Goal: Task Accomplishment & Management: Manage account settings

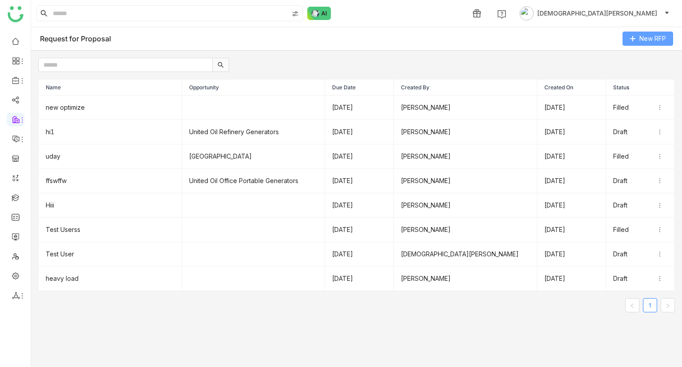
click at [650, 37] on span "New RFP" at bounding box center [652, 39] width 27 height 10
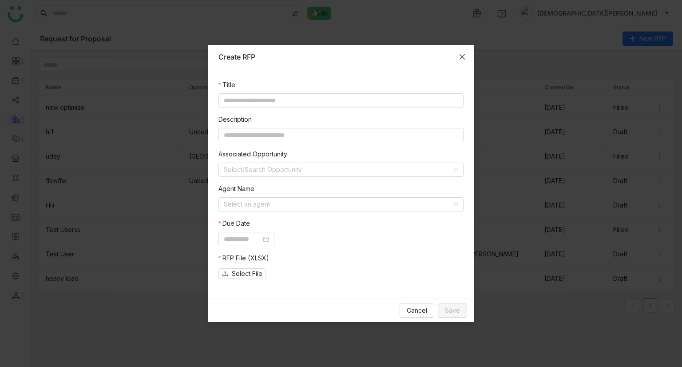
click at [459, 54] on icon "Close" at bounding box center [462, 56] width 7 height 7
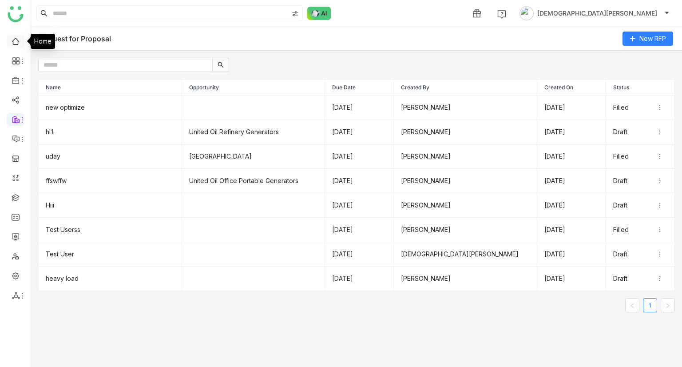
click at [13, 44] on link at bounding box center [16, 41] width 8 height 8
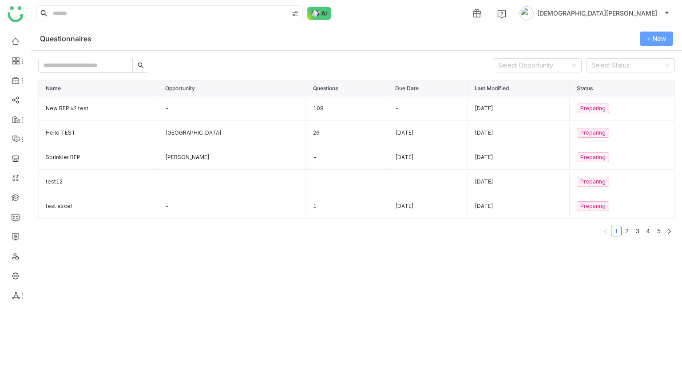
click at [652, 39] on span "+ New" at bounding box center [656, 39] width 19 height 10
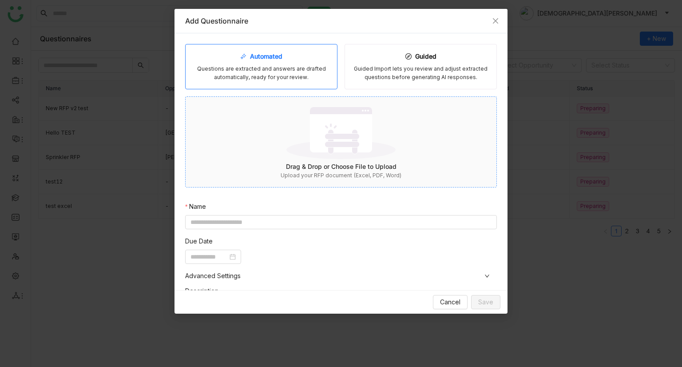
click at [310, 160] on img at bounding box center [340, 133] width 109 height 58
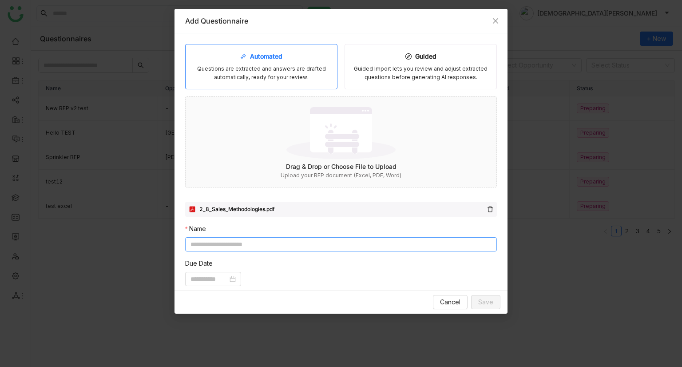
click at [214, 245] on input at bounding box center [341, 244] width 312 height 14
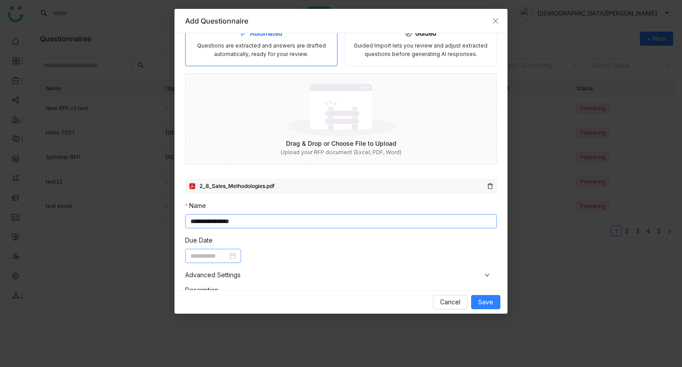
type input "**********"
click at [209, 255] on input at bounding box center [209, 256] width 37 height 10
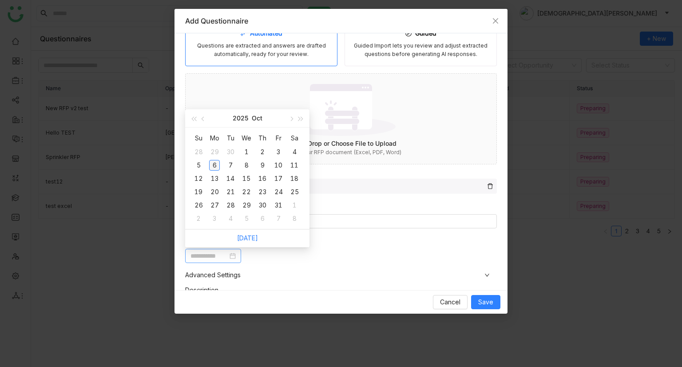
click at [217, 165] on div "6" at bounding box center [214, 165] width 11 height 11
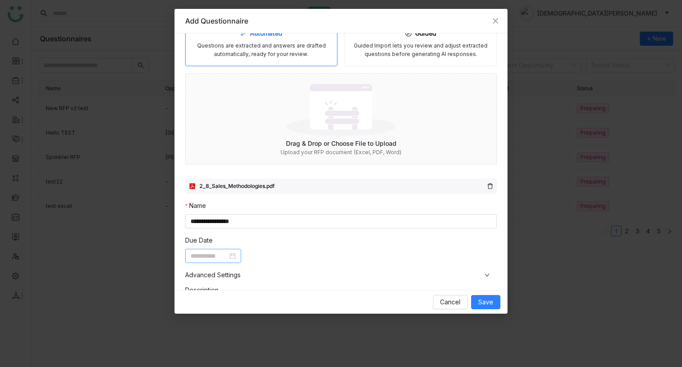
type input "**********"
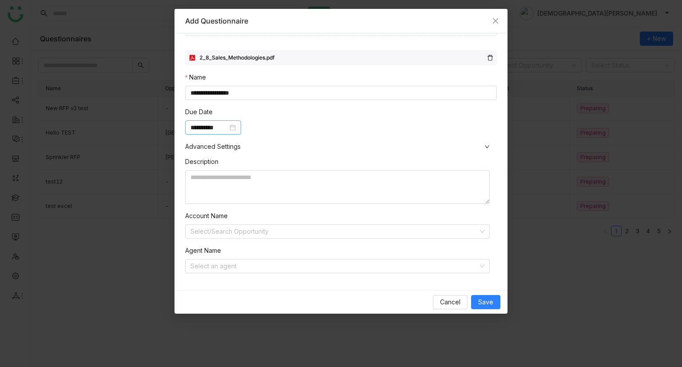
scroll to position [155, 0]
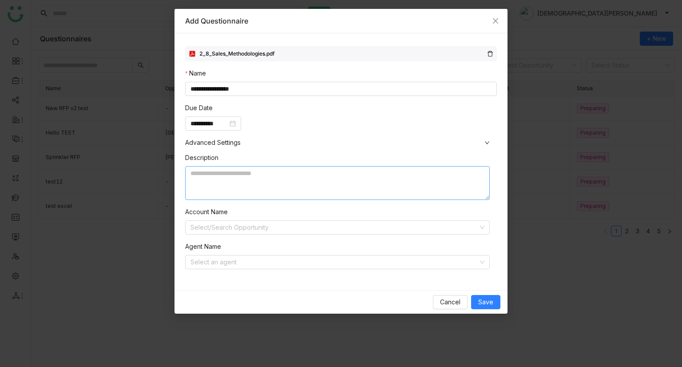
click at [266, 179] on textarea at bounding box center [337, 183] width 305 height 34
type textarea "**********"
click at [235, 231] on input at bounding box center [335, 227] width 288 height 13
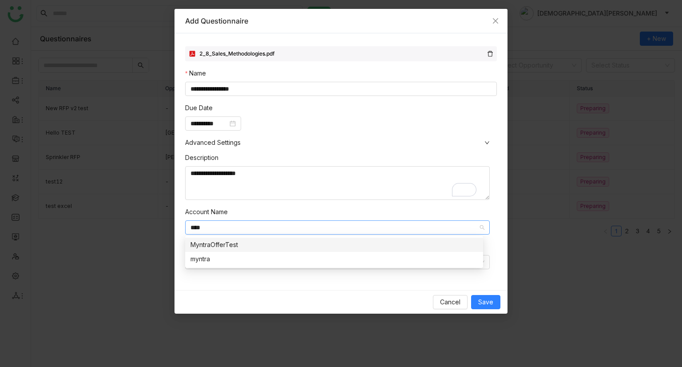
type input "****"
click at [236, 249] on div "MyntraOfferTest" at bounding box center [334, 245] width 287 height 10
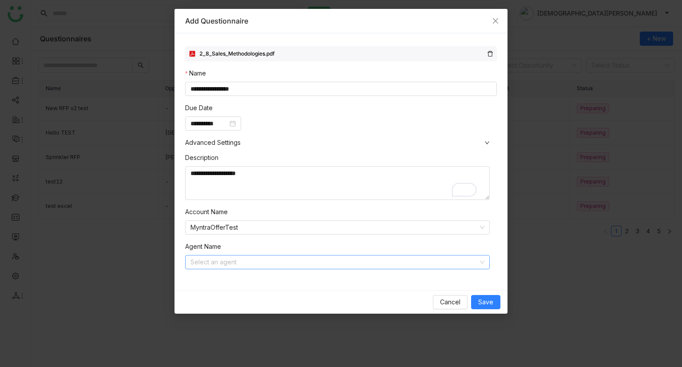
click at [222, 266] on input at bounding box center [335, 261] width 288 height 13
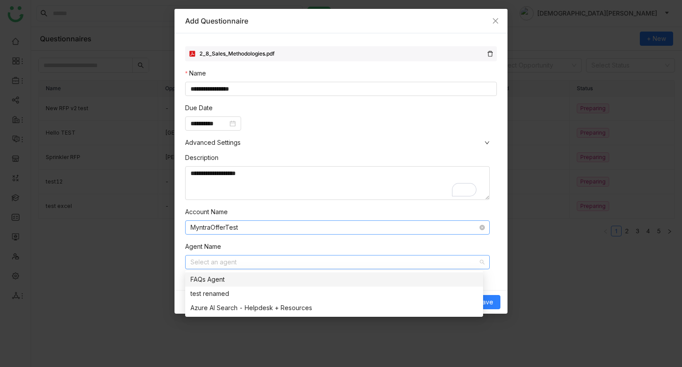
click at [349, 221] on nz-select-item "MyntraOfferTest" at bounding box center [338, 227] width 294 height 13
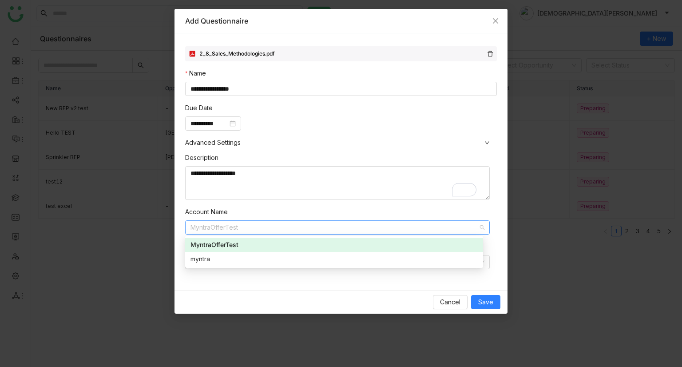
click at [408, 205] on div "**********" at bounding box center [341, 214] width 312 height 134
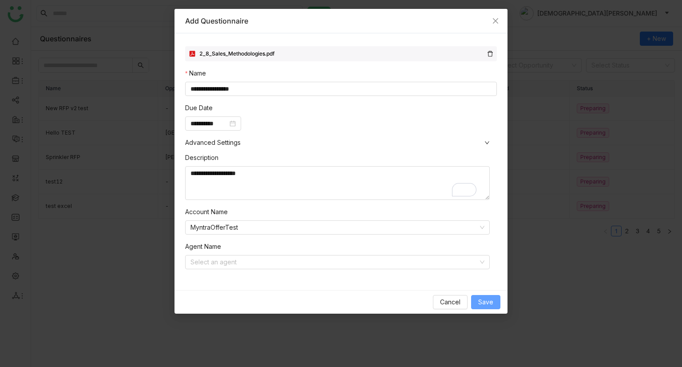
click at [479, 299] on span "Save" at bounding box center [485, 302] width 15 height 10
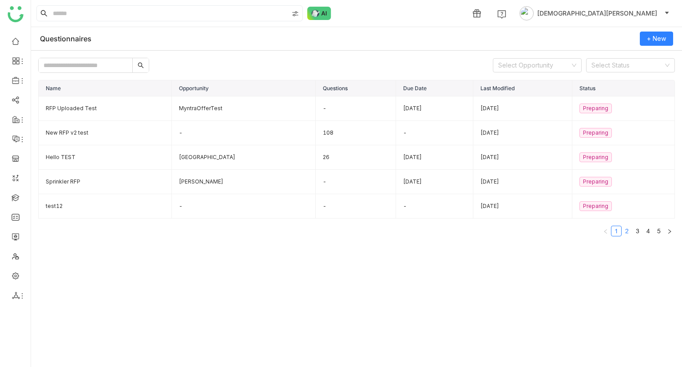
click at [626, 231] on link "2" at bounding box center [627, 231] width 10 height 10
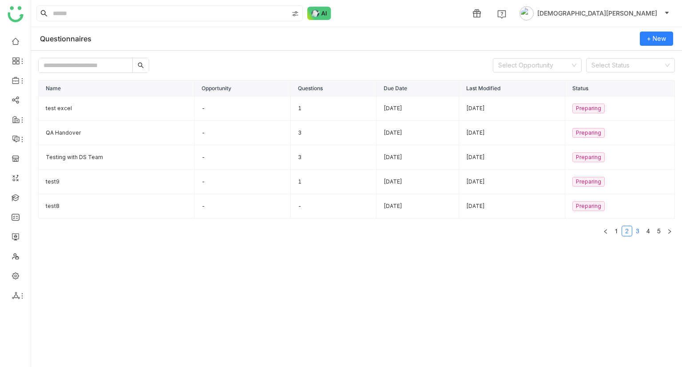
click at [635, 229] on link "3" at bounding box center [638, 231] width 10 height 10
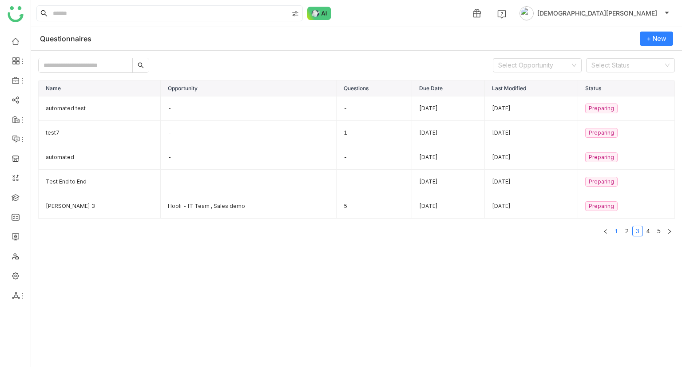
click at [619, 230] on link "1" at bounding box center [617, 231] width 10 height 10
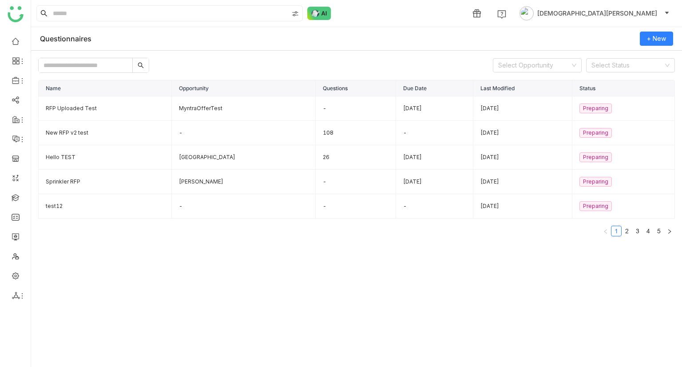
click at [70, 63] on input "text" at bounding box center [86, 65] width 94 height 14
type input "******"
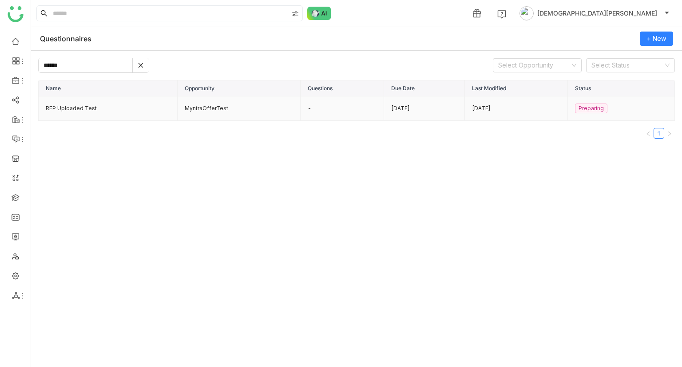
click at [76, 107] on td "RFP Uploaded Test" at bounding box center [108, 108] width 139 height 24
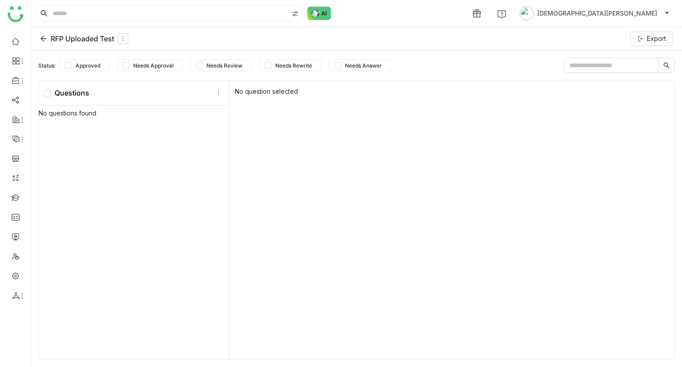
click at [43, 36] on icon at bounding box center [43, 39] width 6 height 6
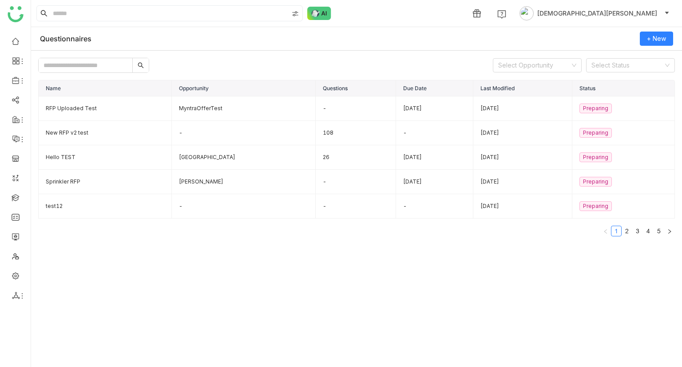
click at [105, 63] on input "text" at bounding box center [86, 65] width 94 height 14
type input "******"
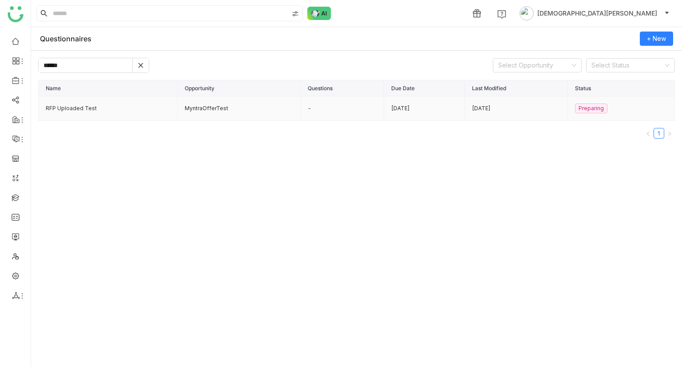
click at [107, 105] on td "RFP Uploaded Test" at bounding box center [108, 108] width 139 height 24
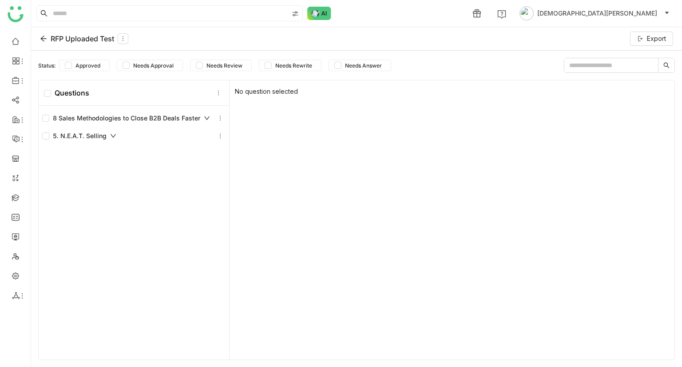
click at [149, 117] on div "8 Sales Methodologies to Close B2B Deals Faster" at bounding box center [126, 118] width 168 height 10
click at [206, 116] on icon at bounding box center [207, 117] width 3 height 5
click at [205, 116] on icon at bounding box center [207, 118] width 6 height 6
click at [111, 135] on icon at bounding box center [113, 136] width 5 height 4
click at [111, 135] on icon at bounding box center [113, 136] width 6 height 6
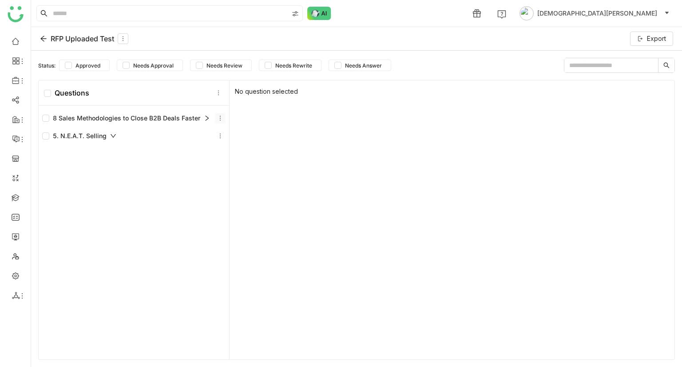
click at [219, 115] on icon at bounding box center [220, 118] width 6 height 6
click at [72, 113] on div "8 Sales Methodologies to Close B2B Deals Faster" at bounding box center [133, 118] width 183 height 11
click at [83, 131] on div "5. N.E.A.T. Selling" at bounding box center [133, 136] width 183 height 11
click at [41, 39] on icon at bounding box center [43, 38] width 7 height 7
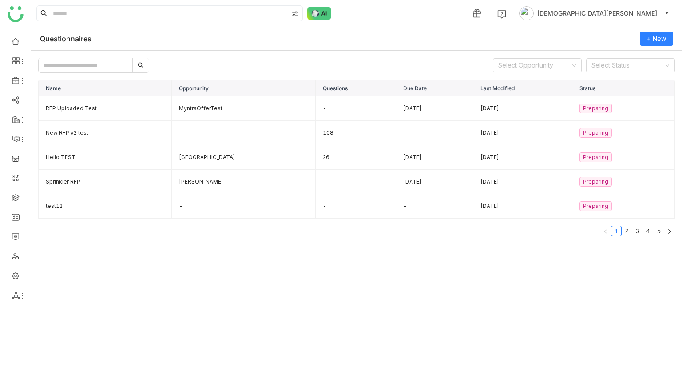
click at [96, 68] on input "text" at bounding box center [86, 65] width 94 height 14
click at [234, 176] on td "Allen Solly" at bounding box center [244, 182] width 144 height 24
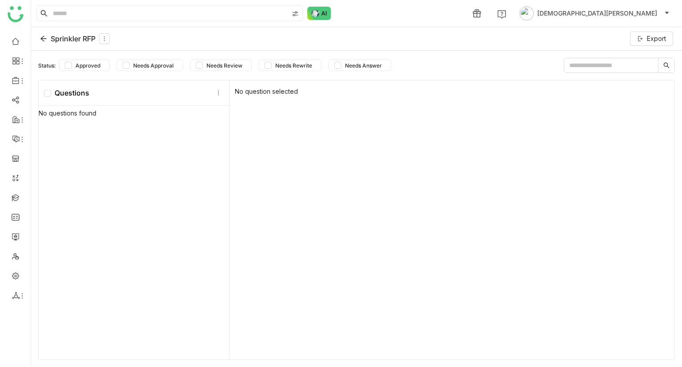
click at [42, 40] on icon at bounding box center [43, 39] width 6 height 6
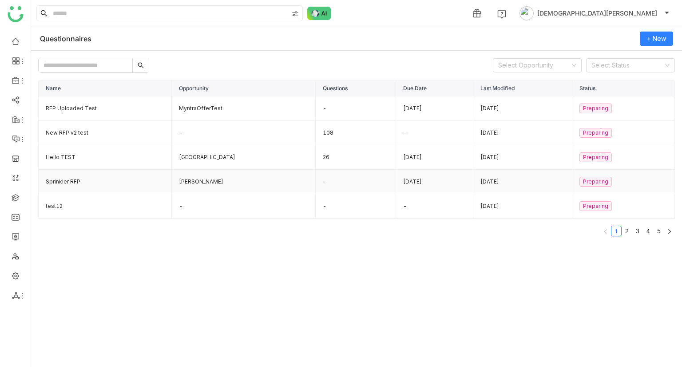
click at [97, 177] on td "Sprinkler RFP" at bounding box center [105, 182] width 133 height 24
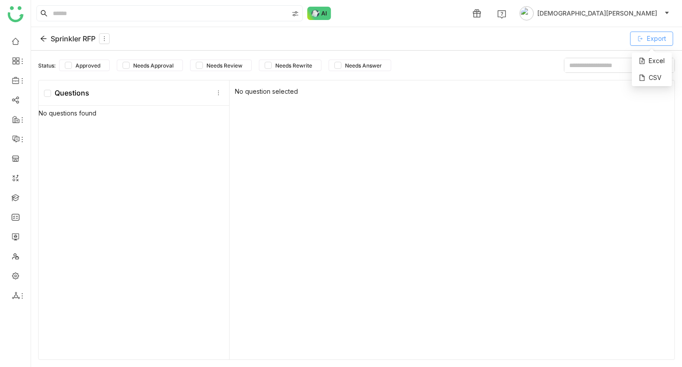
click at [663, 32] on button "Export" at bounding box center [651, 39] width 43 height 14
click at [659, 65] on div "Excel" at bounding box center [652, 60] width 40 height 17
click at [44, 36] on icon at bounding box center [43, 38] width 7 height 7
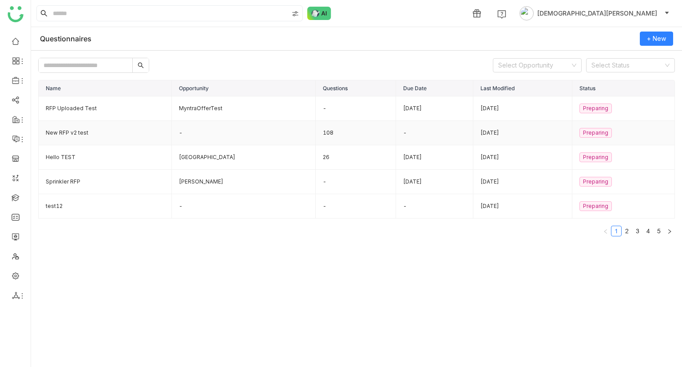
click at [77, 127] on td "New RFP v2 test" at bounding box center [105, 133] width 133 height 24
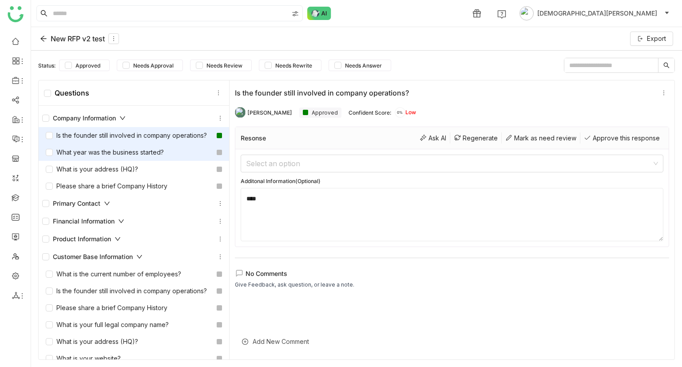
click at [160, 157] on div "What year was the business started?" at bounding box center [105, 152] width 118 height 10
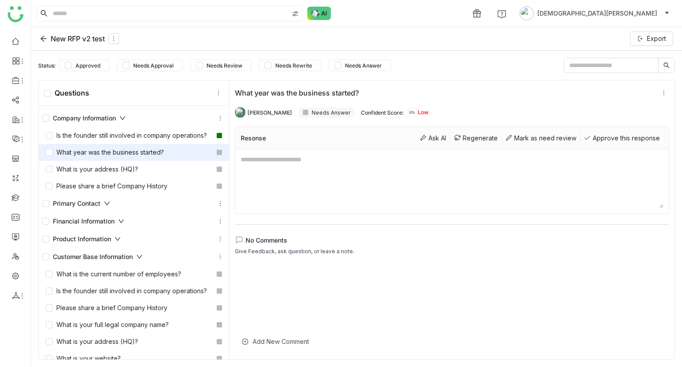
click at [114, 157] on div "What year was the business started?" at bounding box center [105, 152] width 118 height 10
click at [450, 141] on div "Regenerate" at bounding box center [476, 137] width 52 height 11
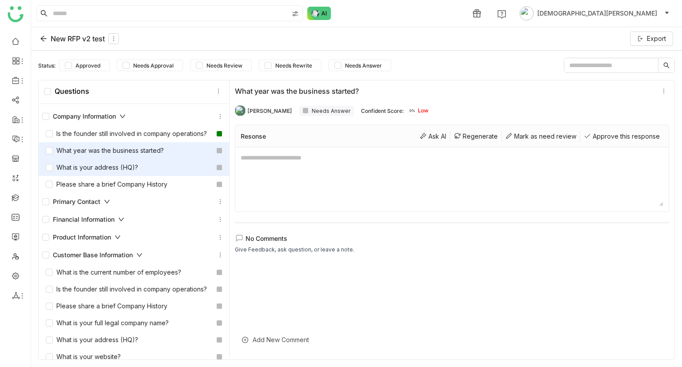
click at [81, 172] on div "What is your address (HQ)?" at bounding box center [92, 168] width 92 height 10
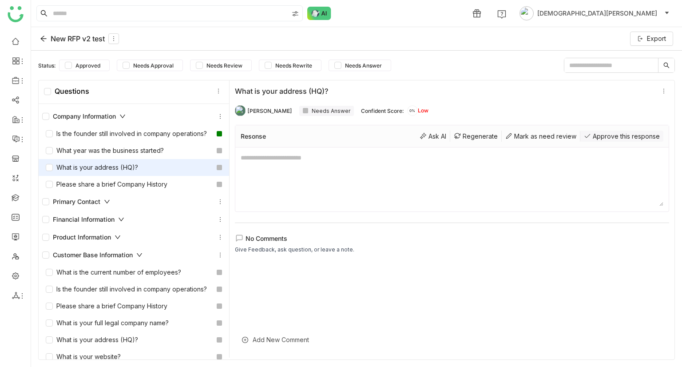
click at [604, 138] on div "Approve this response" at bounding box center [621, 136] width 83 height 11
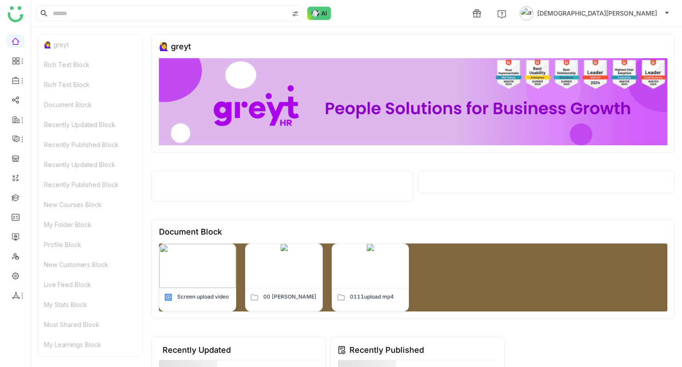
click at [625, 10] on span "Vishnu Vardhan" at bounding box center [597, 13] width 120 height 10
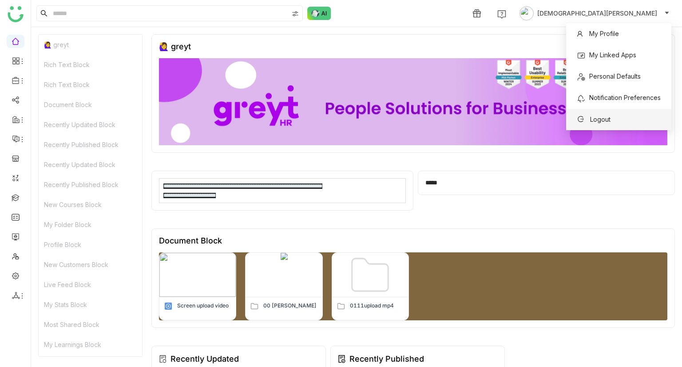
click at [593, 119] on span "Logout" at bounding box center [600, 119] width 20 height 8
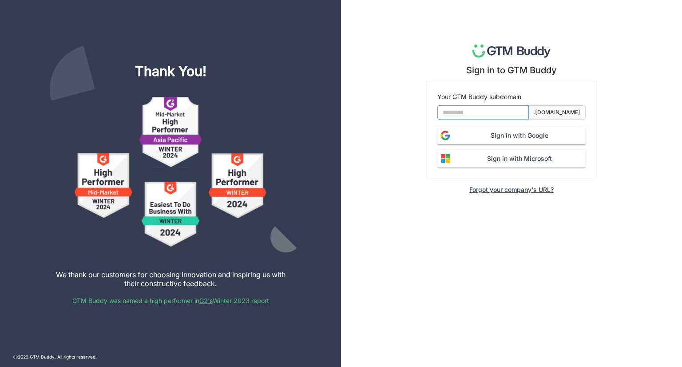
click at [471, 116] on input at bounding box center [482, 112] width 91 height 14
type input "*******"
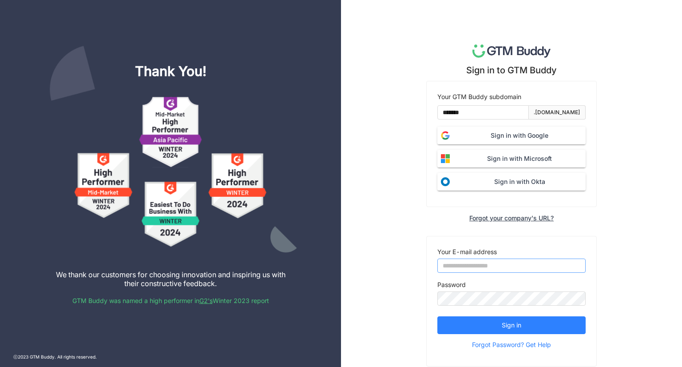
click at [487, 262] on input "email" at bounding box center [511, 265] width 148 height 14
click at [471, 131] on span "Sign in with Google" at bounding box center [519, 136] width 132 height 10
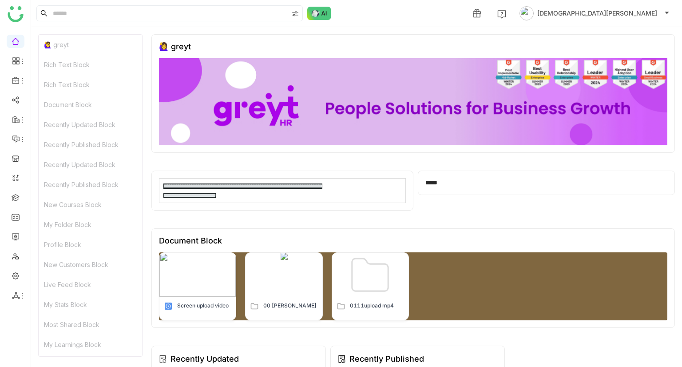
click at [427, 181] on div "*****" at bounding box center [544, 182] width 239 height 9
click at [60, 53] on div "🙋‍♀️ greyt" at bounding box center [90, 45] width 103 height 20
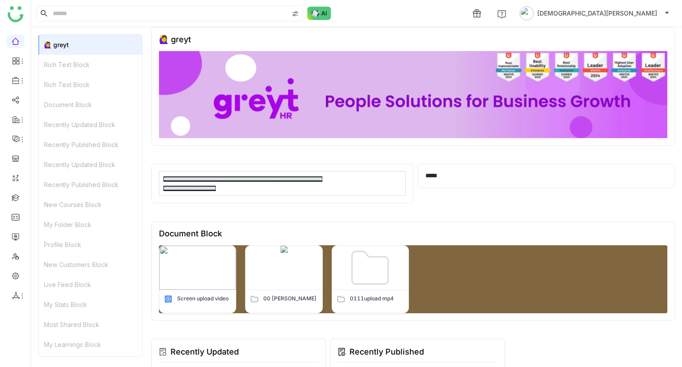
click at [75, 61] on div "Rich Text Block" at bounding box center [90, 65] width 103 height 20
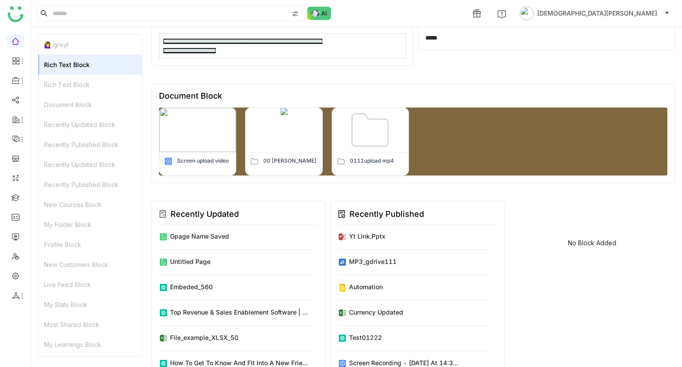
scroll to position [151, 0]
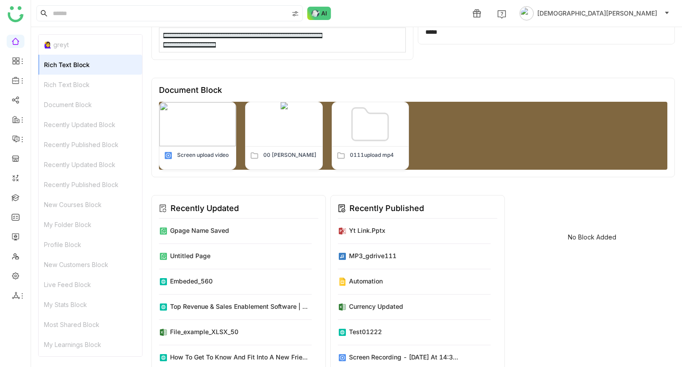
click at [86, 77] on div "Rich Text Block" at bounding box center [90, 85] width 103 height 20
click at [76, 102] on div "Document Block" at bounding box center [90, 105] width 103 height 20
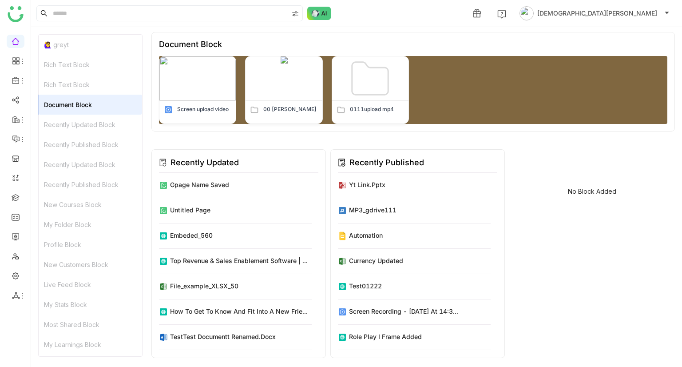
scroll to position [201, 0]
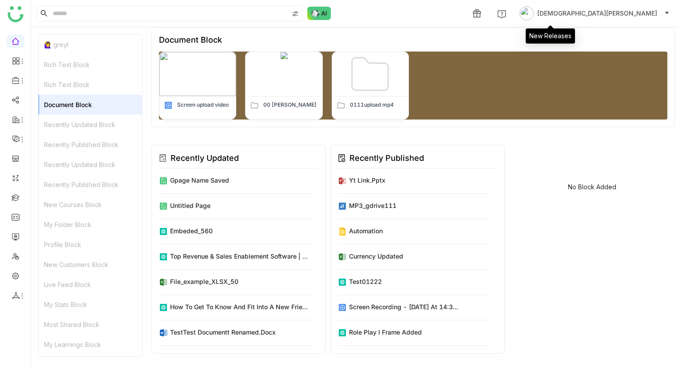
click at [486, 18] on span "1" at bounding box center [477, 13] width 18 height 18
click at [481, 11] on icon at bounding box center [477, 13] width 8 height 8
click at [506, 12] on img at bounding box center [501, 14] width 9 height 9
click at [649, 13] on span "[DEMOGRAPHIC_DATA][PERSON_NAME]" at bounding box center [597, 13] width 120 height 10
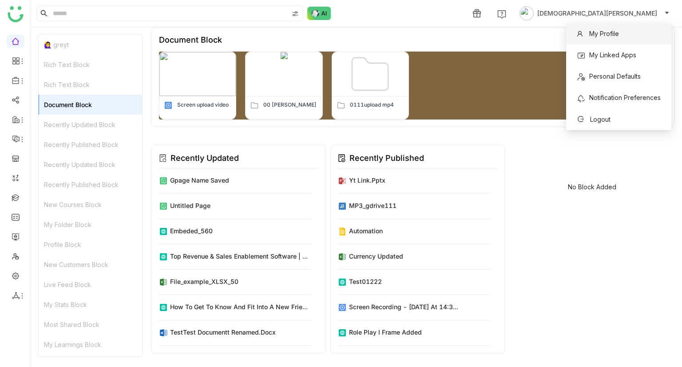
click at [625, 31] on li "My Profile" at bounding box center [618, 33] width 105 height 21
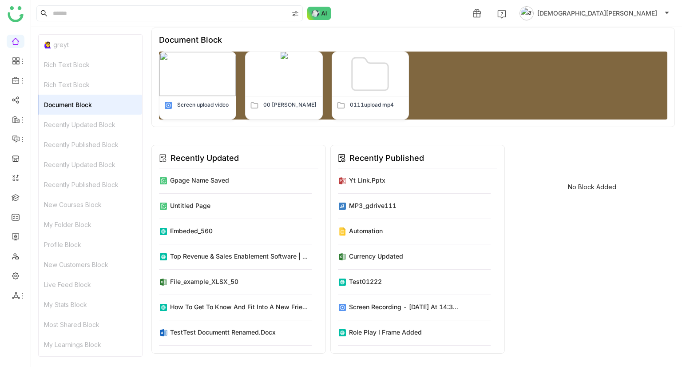
click at [636, 14] on span "[DEMOGRAPHIC_DATA][PERSON_NAME]" at bounding box center [597, 13] width 120 height 10
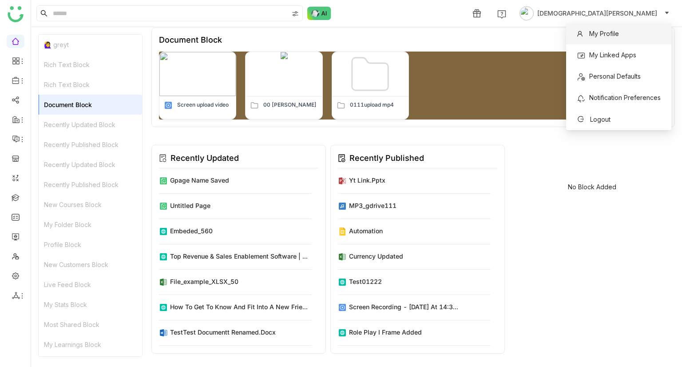
click at [604, 36] on span "My Profile" at bounding box center [604, 34] width 30 height 8
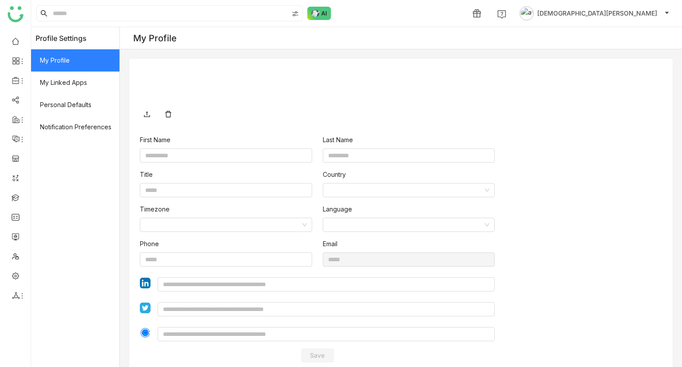
type input "******"
type input "*******"
type input "**********"
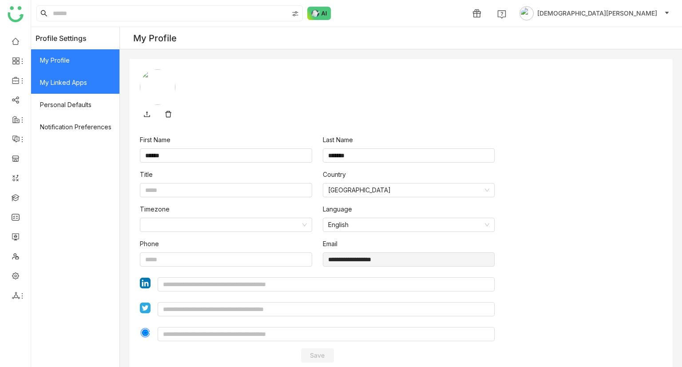
click at [45, 82] on span "My Linked Apps" at bounding box center [75, 82] width 88 height 22
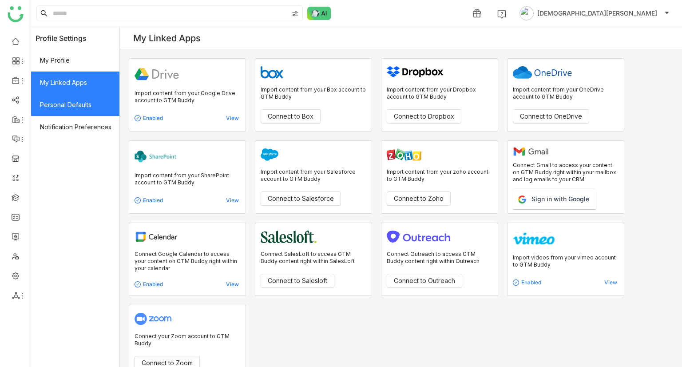
click at [69, 113] on span "Personal Defaults" at bounding box center [75, 105] width 88 height 22
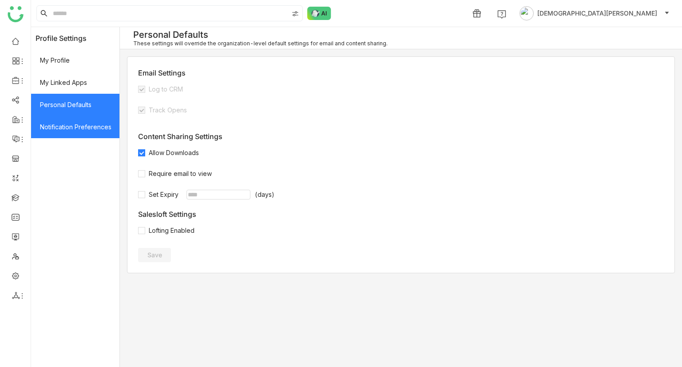
click at [89, 128] on span "Notification Preferences" at bounding box center [75, 127] width 88 height 22
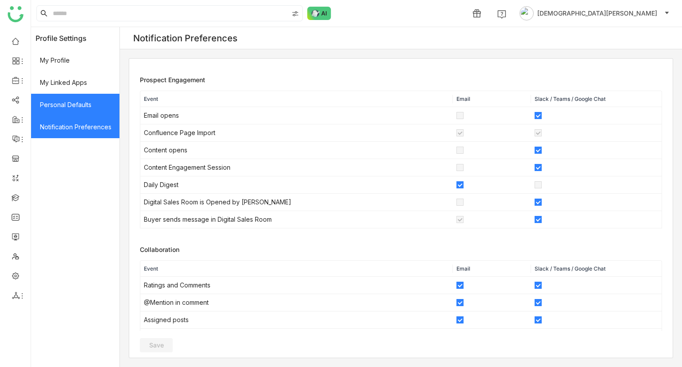
click at [78, 111] on span "Personal Defaults" at bounding box center [75, 105] width 88 height 22
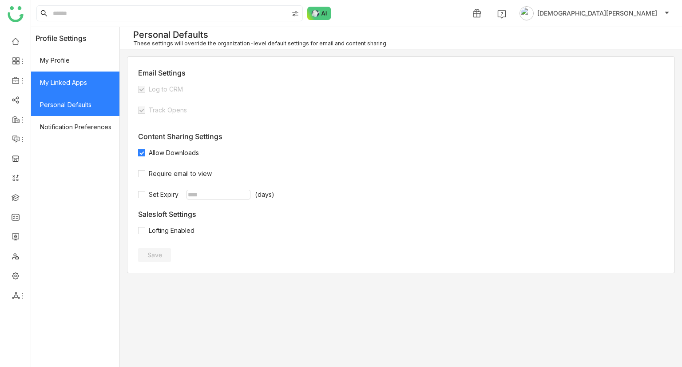
click at [78, 87] on span "My Linked Apps" at bounding box center [75, 82] width 88 height 22
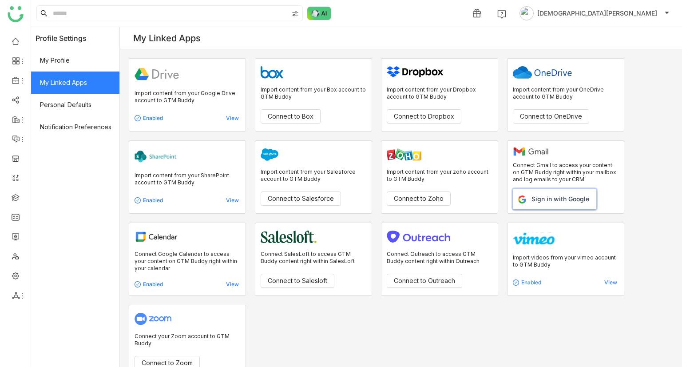
click at [552, 201] on button "Sign in with Google" at bounding box center [554, 199] width 83 height 20
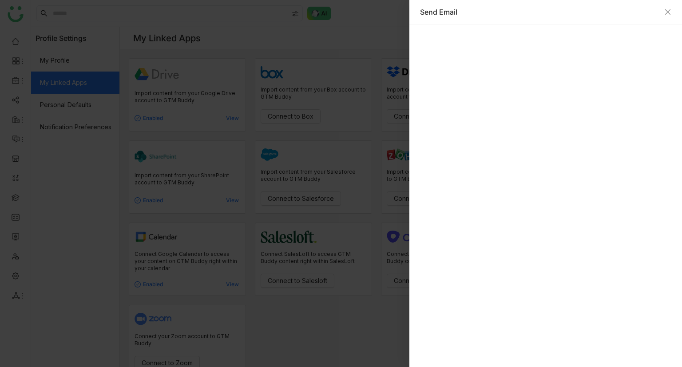
click at [667, 16] on div "Send Email" at bounding box center [545, 12] width 251 height 10
click at [667, 12] on icon "Close" at bounding box center [667, 11] width 5 height 5
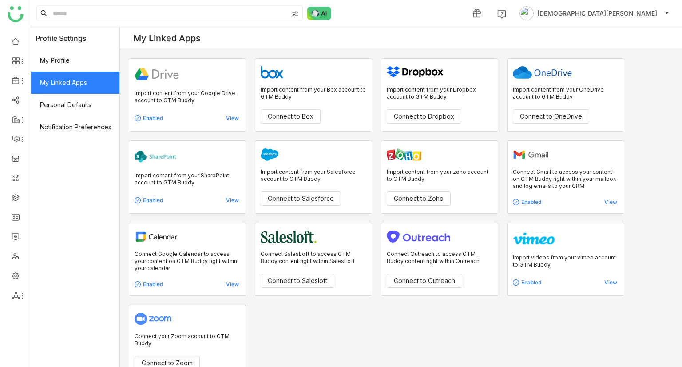
click at [545, 168] on p "Connect Gmail to access your content on GTM Buddy right within your mailbox and…" at bounding box center [566, 178] width 106 height 21
click at [611, 204] on div "View" at bounding box center [591, 202] width 52 height 7
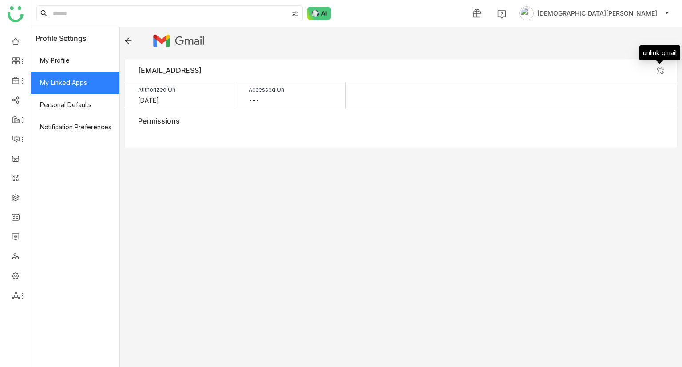
click at [659, 71] on img at bounding box center [660, 70] width 7 height 7
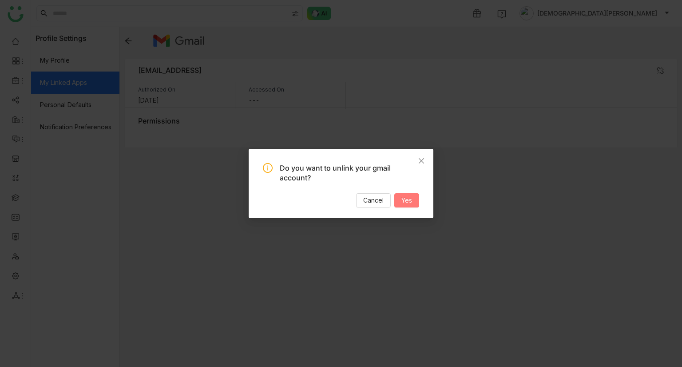
click at [414, 200] on button "Yes" at bounding box center [406, 200] width 25 height 14
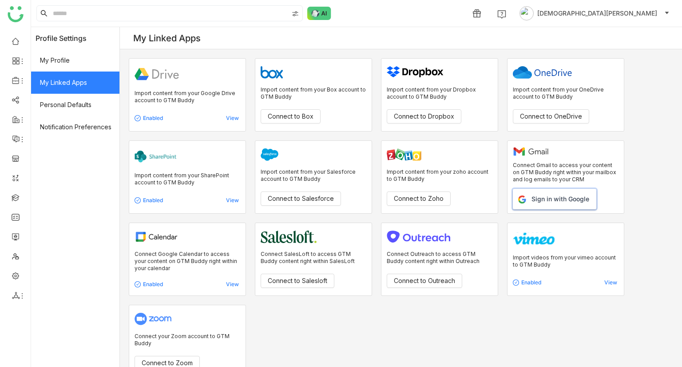
click at [544, 205] on button "Sign in with Google" at bounding box center [554, 199] width 83 height 20
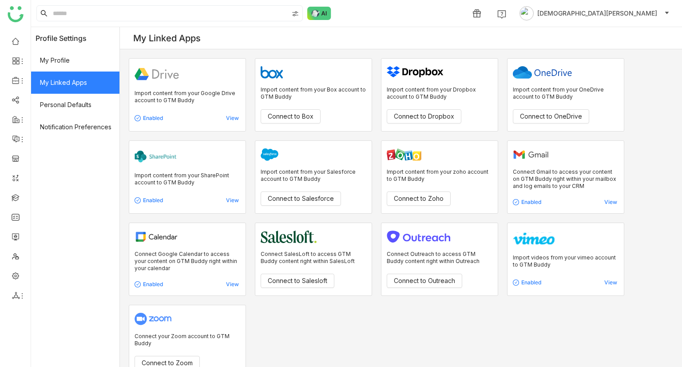
click at [231, 119] on div "View" at bounding box center [213, 118] width 52 height 7
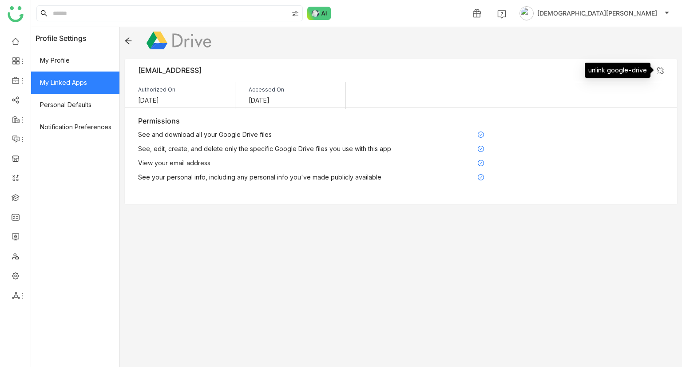
click at [660, 70] on img at bounding box center [660, 70] width 7 height 7
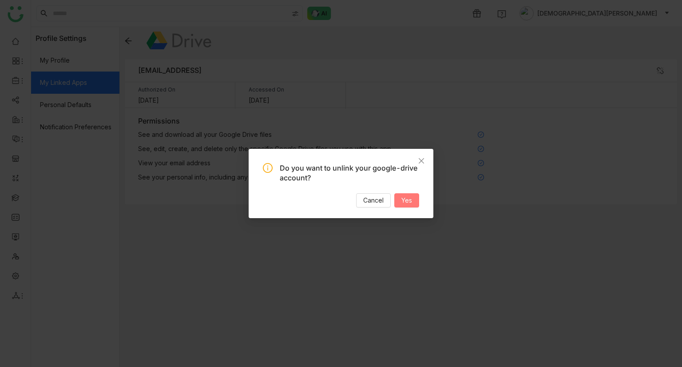
click at [411, 146] on span "Yes" at bounding box center [406, 200] width 11 height 10
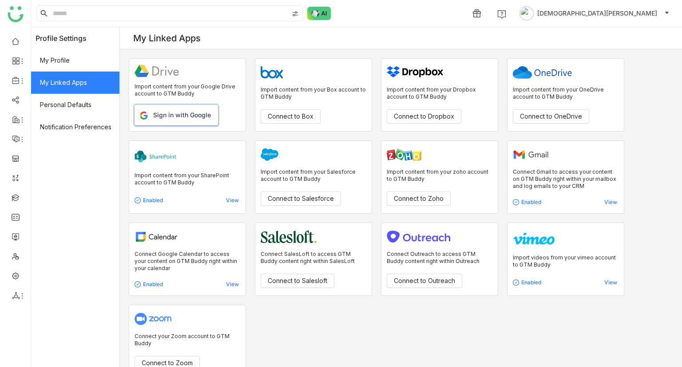
click at [159, 111] on button "Sign in with Google" at bounding box center [176, 115] width 83 height 20
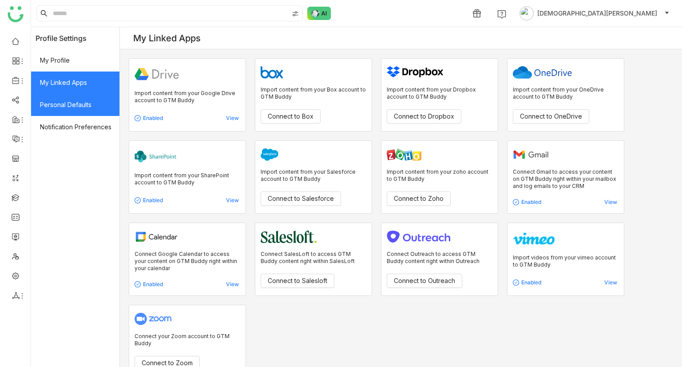
click at [61, 103] on span "Personal Defaults" at bounding box center [75, 105] width 88 height 22
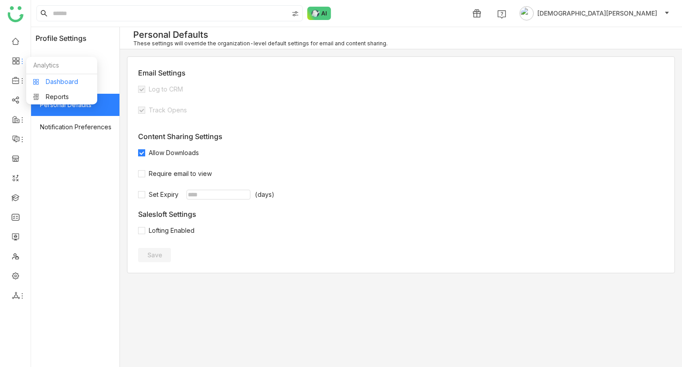
click at [65, 85] on link "Dashboard" at bounding box center [62, 82] width 58 height 6
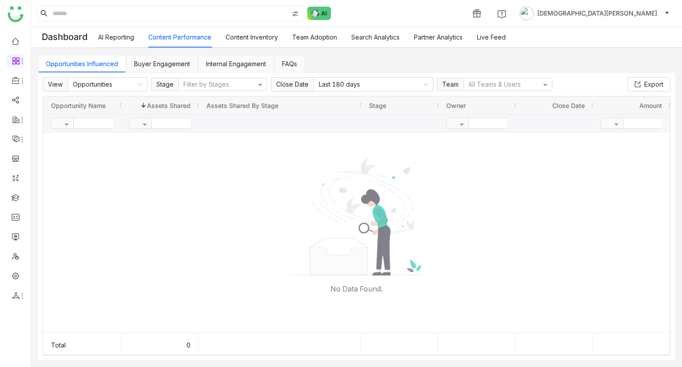
click at [168, 60] on link "Buyer Engagement" at bounding box center [162, 64] width 56 height 8
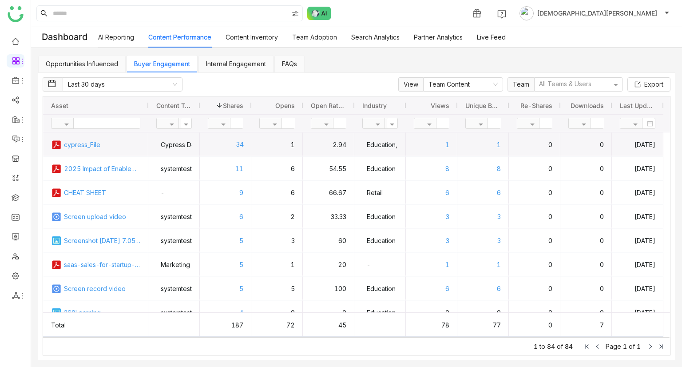
click at [228, 146] on div "34" at bounding box center [225, 144] width 36 height 24
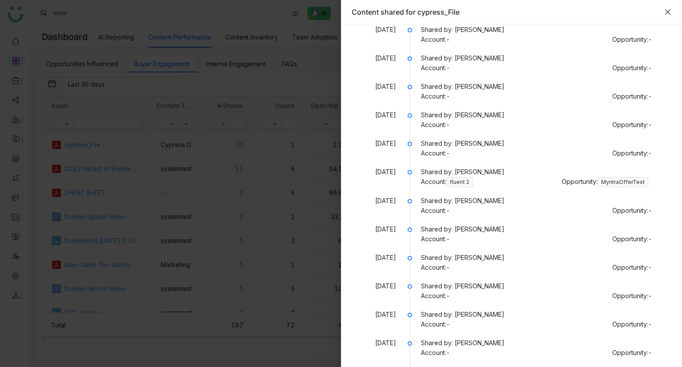
scroll to position [363, 0]
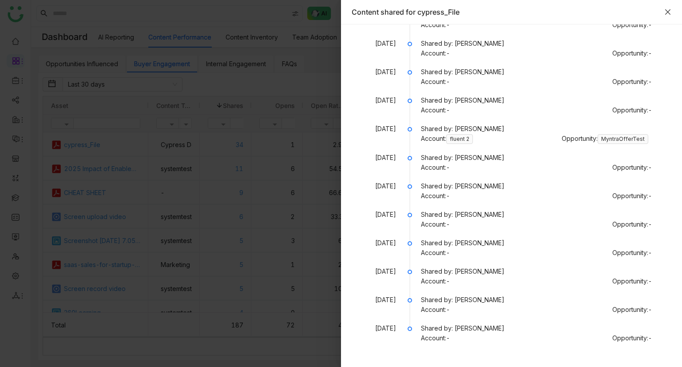
click at [666, 9] on icon "Close" at bounding box center [667, 11] width 7 height 7
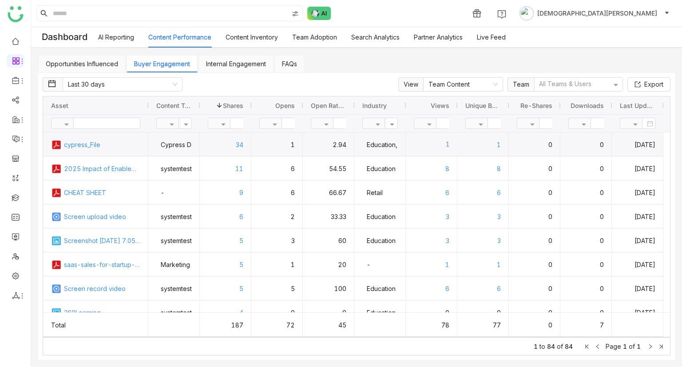
click at [446, 146] on div "1" at bounding box center [431, 144] width 36 height 24
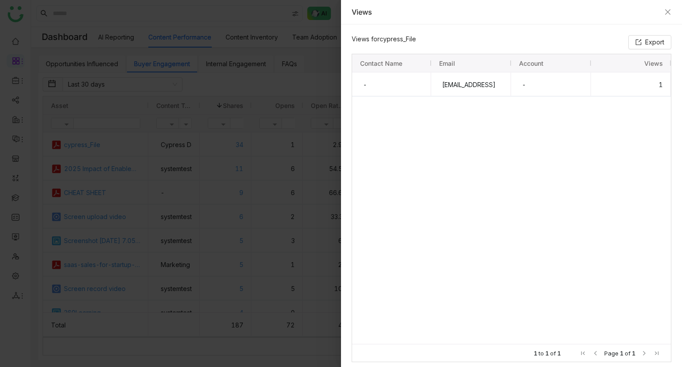
click at [668, 17] on div "Views" at bounding box center [511, 12] width 341 height 24
click at [668, 14] on icon "Close" at bounding box center [667, 11] width 7 height 7
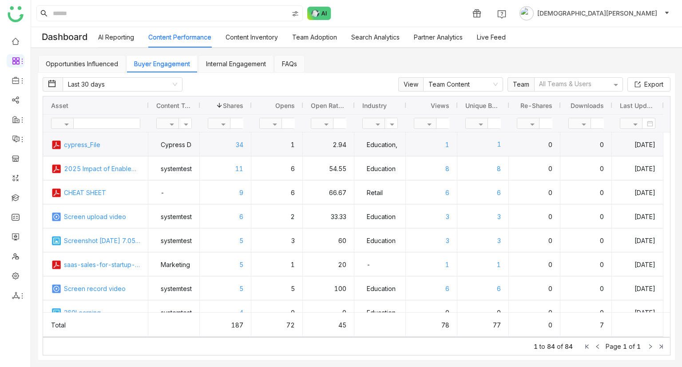
click at [482, 146] on div "1" at bounding box center [483, 144] width 36 height 24
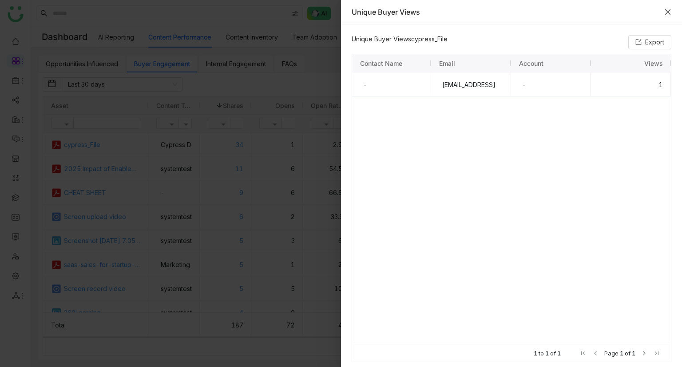
click at [667, 11] on icon "Close" at bounding box center [667, 11] width 5 height 5
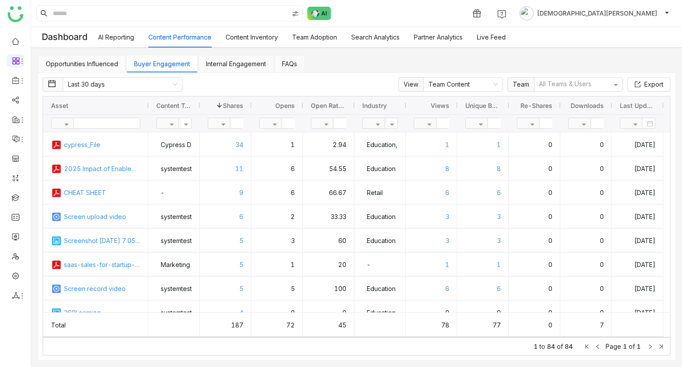
click at [228, 68] on link "Internal Engagement" at bounding box center [236, 64] width 60 height 8
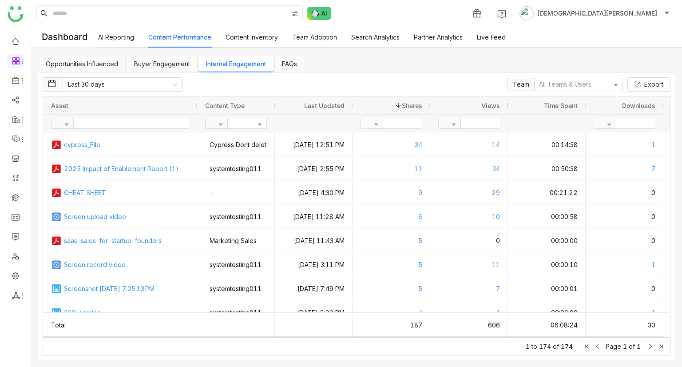
click at [176, 62] on link "Buyer Engagement" at bounding box center [162, 64] width 56 height 8
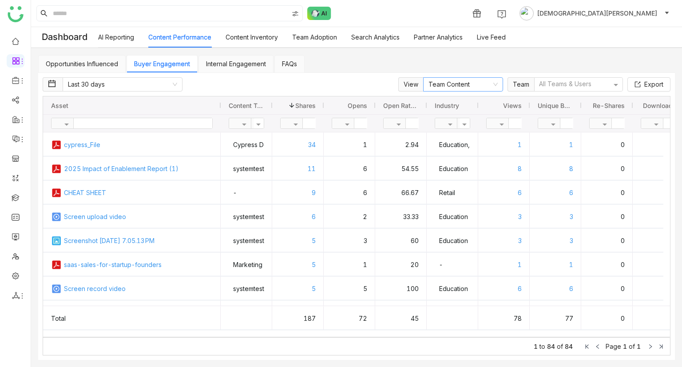
click at [463, 87] on nz-select-item "Team Content" at bounding box center [463, 84] width 69 height 13
click at [455, 113] on div "Custom Content" at bounding box center [463, 116] width 69 height 10
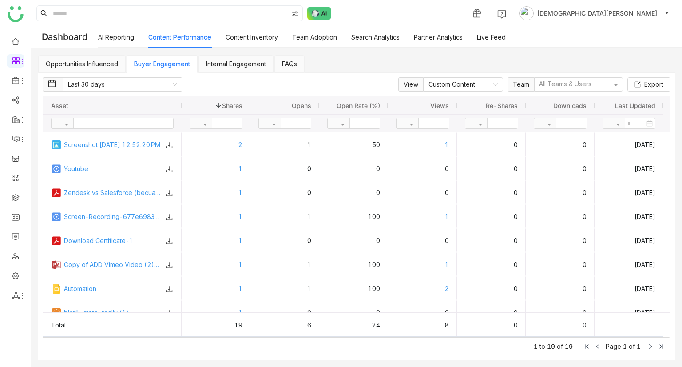
click at [231, 66] on link "Internal Engagement" at bounding box center [236, 64] width 60 height 8
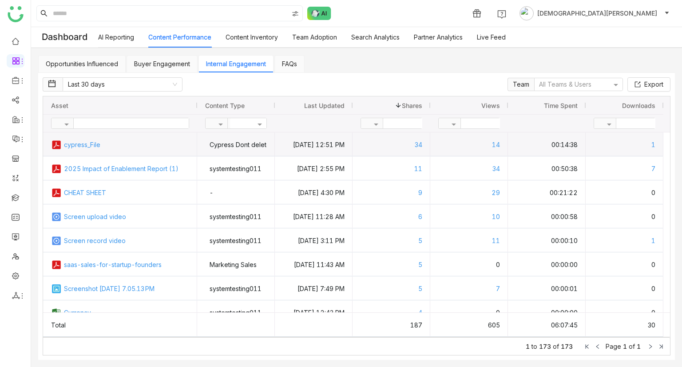
click at [470, 139] on div "14" at bounding box center [469, 145] width 62 height 24
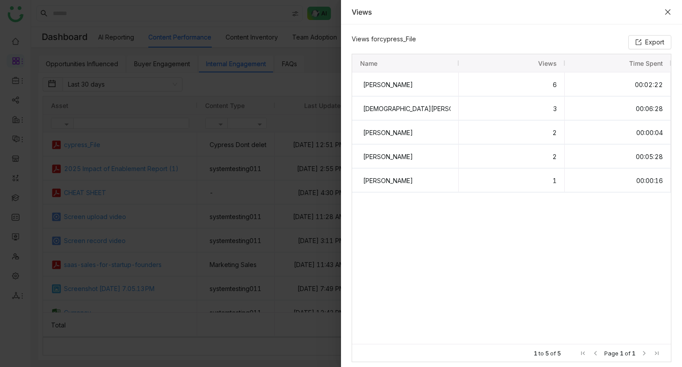
click at [668, 11] on icon "Close" at bounding box center [667, 11] width 5 height 5
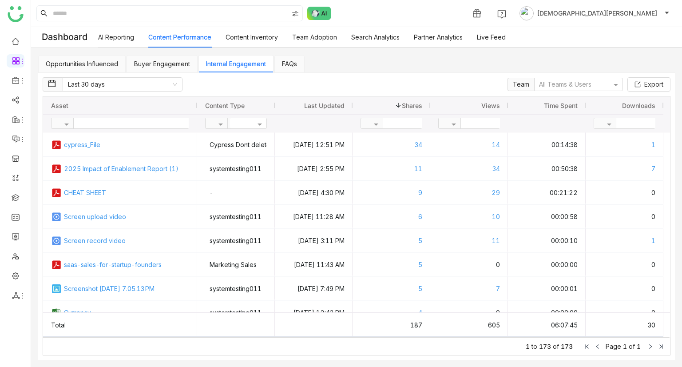
click at [291, 60] on link "FAQs" at bounding box center [289, 64] width 15 height 8
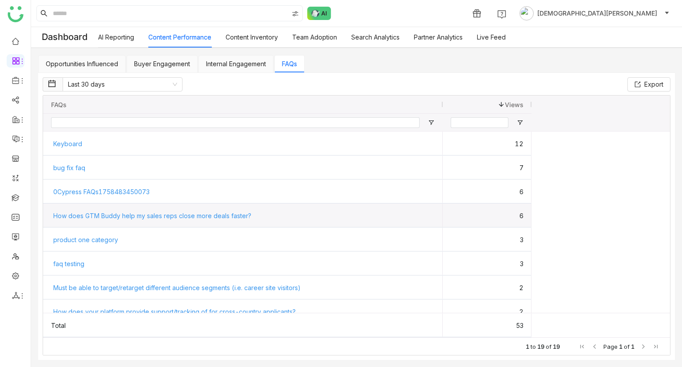
scroll to position [20, 0]
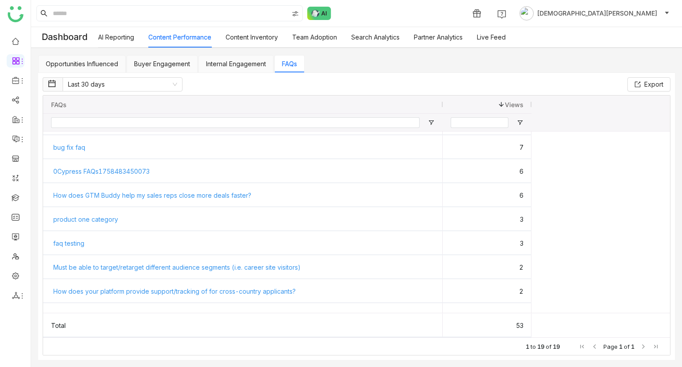
click at [237, 41] on link "Content Inventory" at bounding box center [252, 37] width 52 height 8
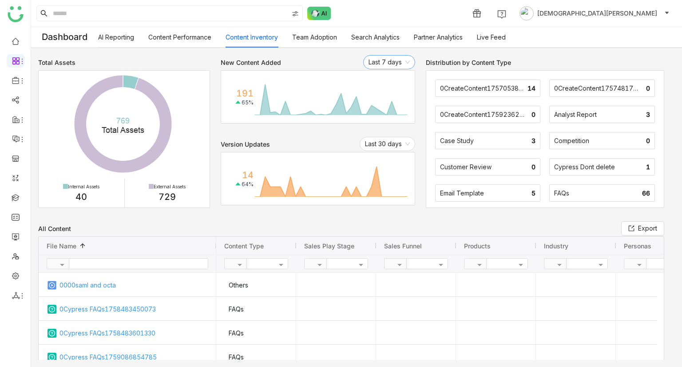
click at [384, 61] on nz-select-item "Last 7 days" at bounding box center [389, 62] width 41 height 13
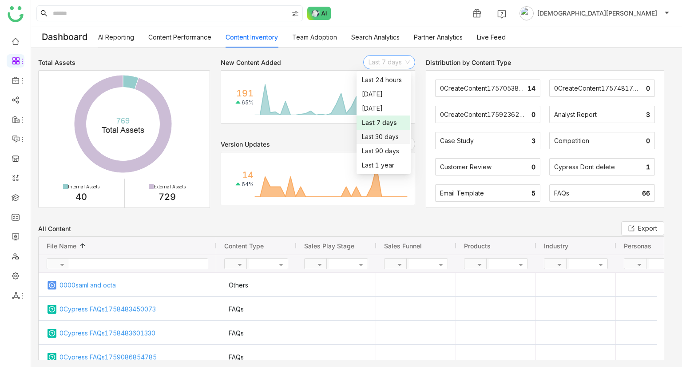
click at [375, 135] on div "Last 30 days" at bounding box center [383, 137] width 43 height 10
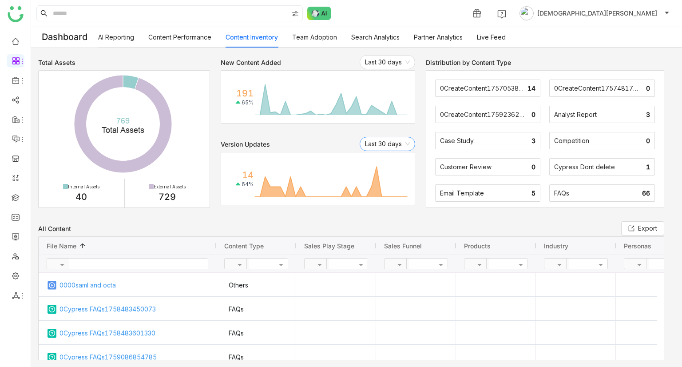
click at [385, 146] on nz-select-item "Last 30 days" at bounding box center [387, 143] width 45 height 13
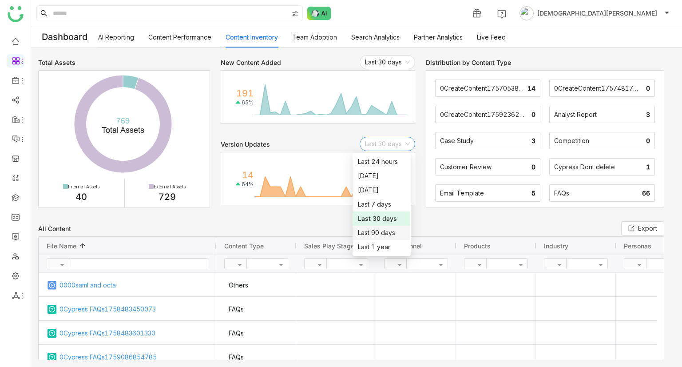
click at [382, 146] on div "Last 90 days" at bounding box center [381, 233] width 47 height 10
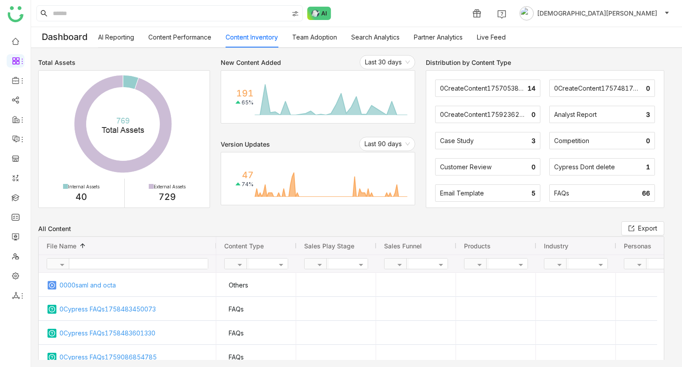
click at [309, 36] on link "Team Adoption" at bounding box center [314, 37] width 45 height 8
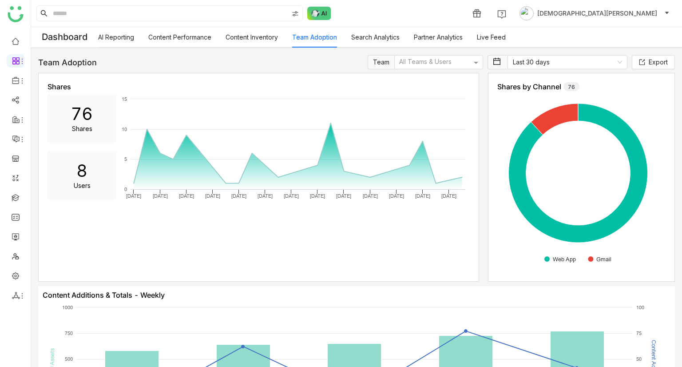
click at [375, 34] on link "Search Analytics" at bounding box center [375, 37] width 48 height 8
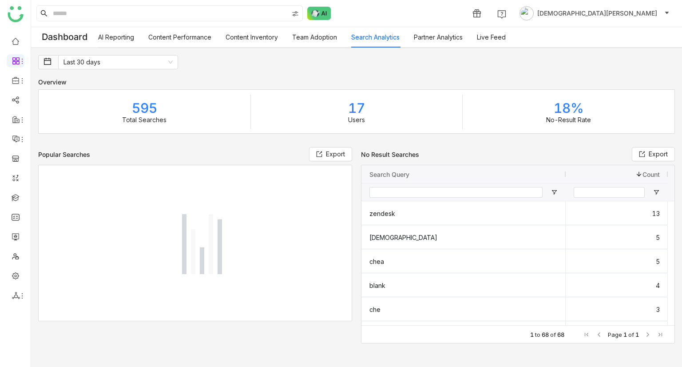
click at [375, 34] on link "Search Analytics" at bounding box center [375, 37] width 48 height 8
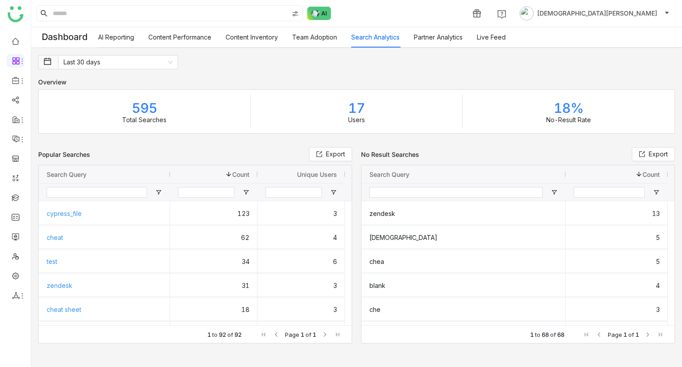
click at [432, 41] on link "Partner Analytics" at bounding box center [438, 37] width 49 height 8
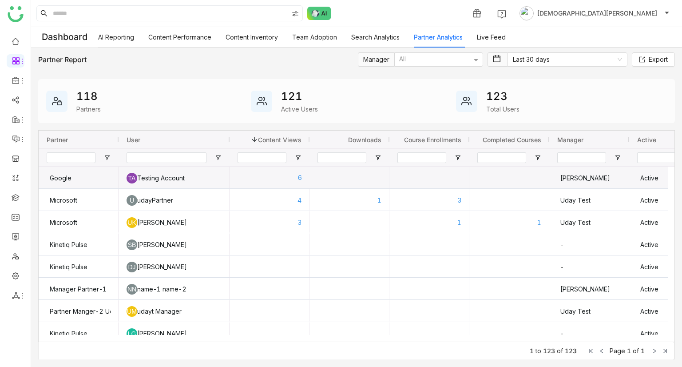
click at [279, 146] on div "6" at bounding box center [269, 178] width 65 height 22
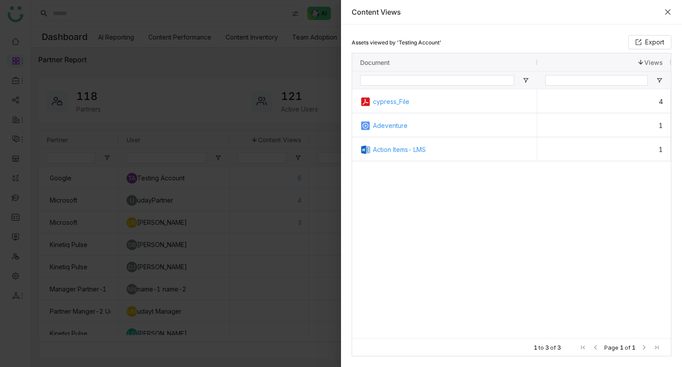
click at [668, 9] on icon "Close" at bounding box center [667, 11] width 7 height 7
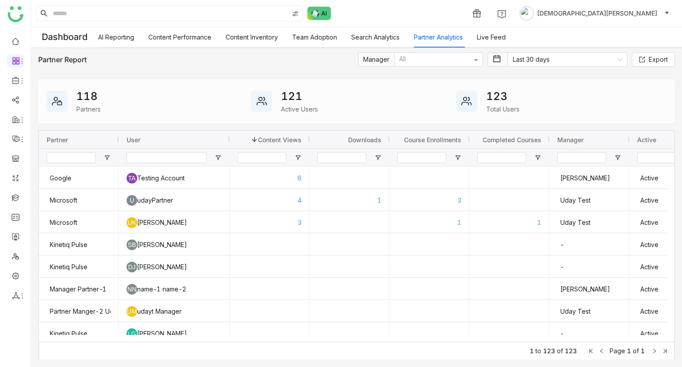
click at [489, 33] on link "Live Feed" at bounding box center [491, 37] width 29 height 8
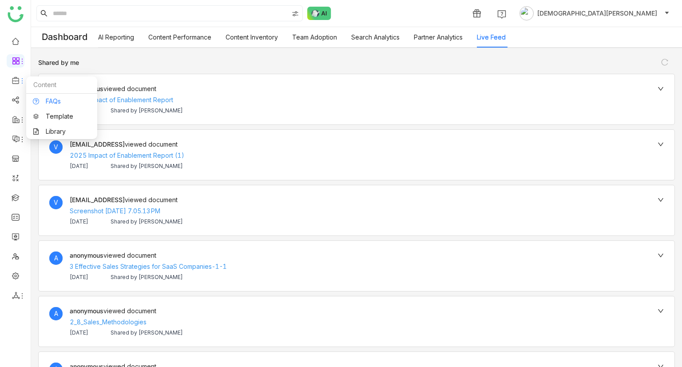
click at [51, 98] on link "FAQs" at bounding box center [62, 101] width 58 height 6
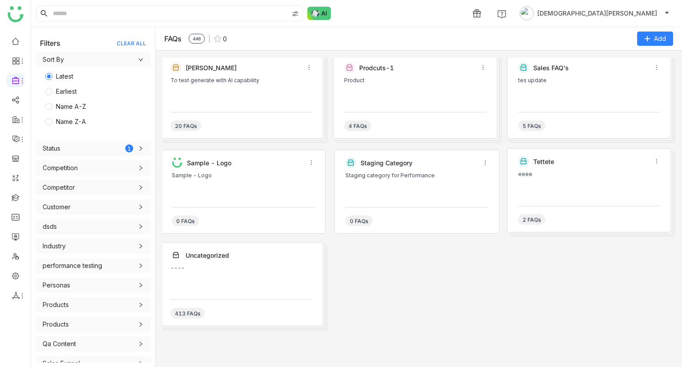
click at [271, 100] on div "To test generate with AI capability" at bounding box center [242, 90] width 142 height 27
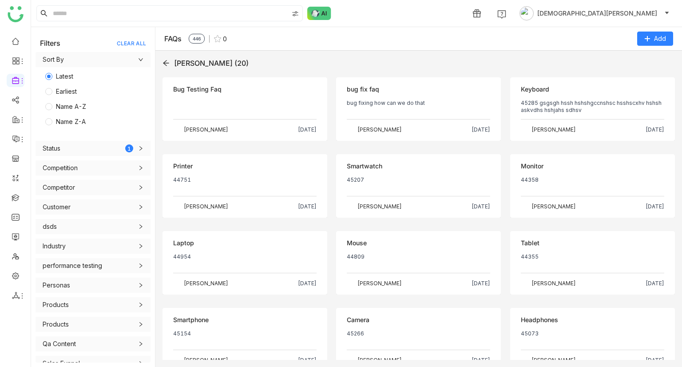
click at [165, 64] on div "Karthick (20) Objection Bug Testing Faq Sravani Jatoth Oct 1, 2025 Objection bu…" at bounding box center [418, 209] width 527 height 316
click at [165, 64] on icon at bounding box center [166, 63] width 6 height 6
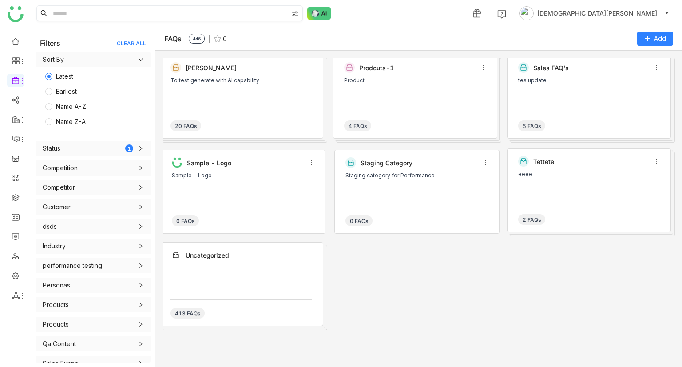
click at [161, 19] on input at bounding box center [169, 13] width 237 height 15
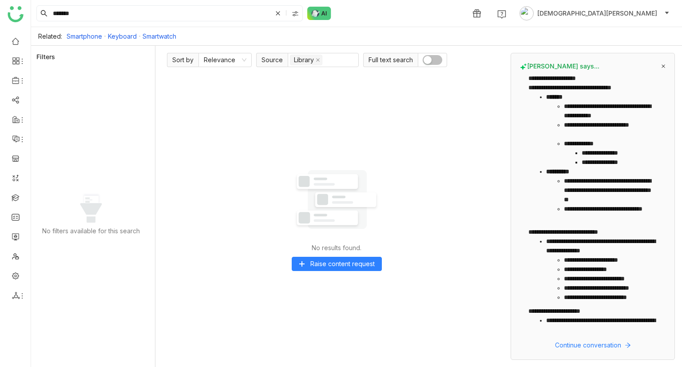
click at [105, 4] on div "******* 1 Vishnu Vardhan" at bounding box center [356, 13] width 651 height 27
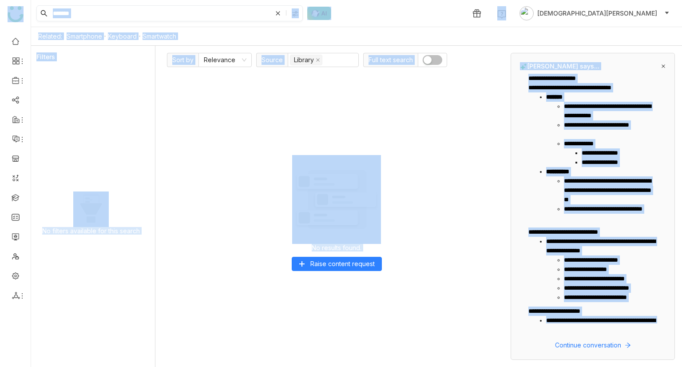
click at [105, 11] on input "*******" at bounding box center [161, 13] width 221 height 15
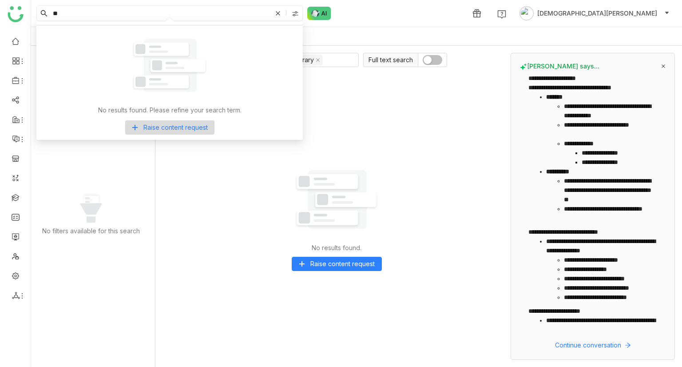
type input "*"
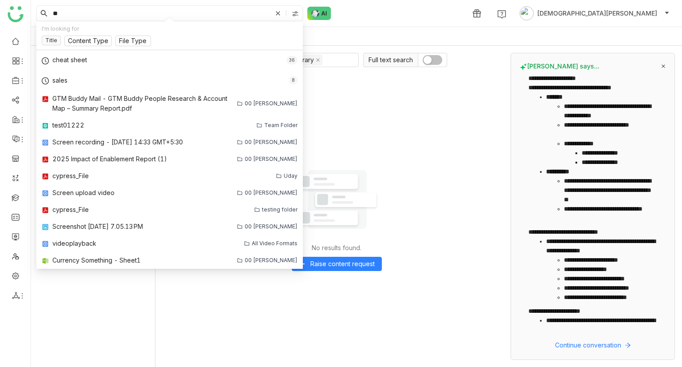
type input "*"
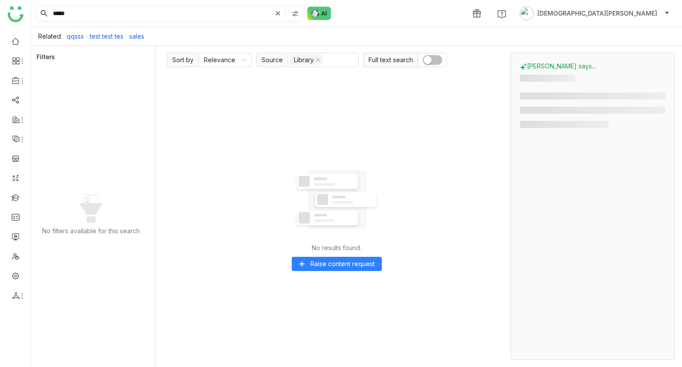
click at [98, 20] on input "*****" at bounding box center [161, 13] width 221 height 15
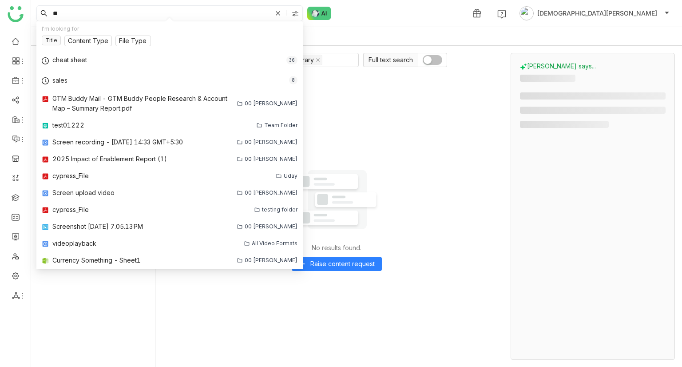
type input "*"
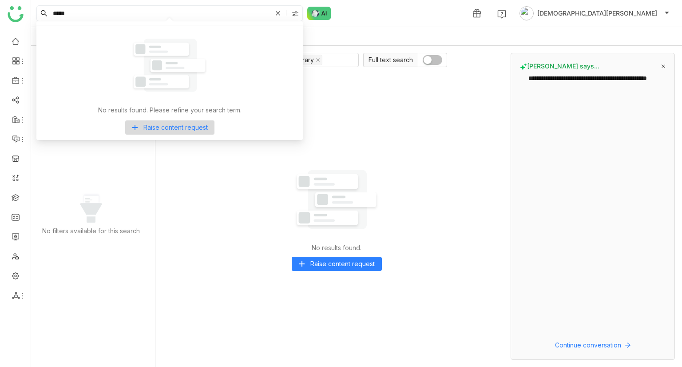
type input "*****"
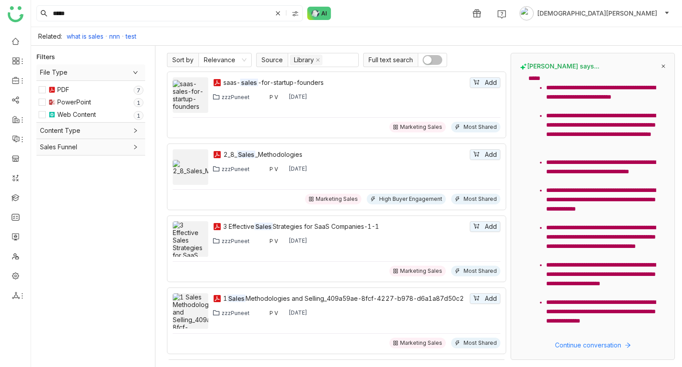
click at [437, 62] on button "button" at bounding box center [433, 60] width 20 height 10
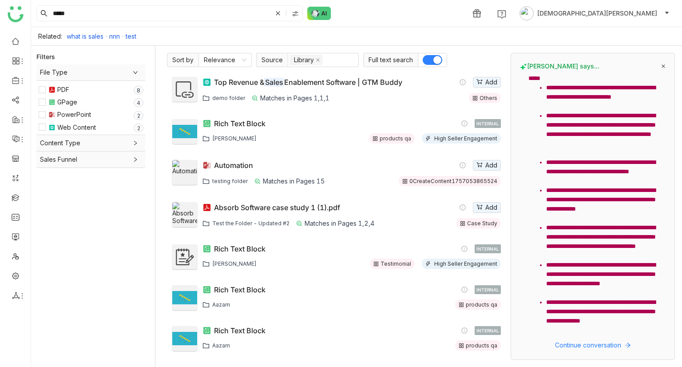
click at [264, 82] on div "Top Revenue & Sales Enablement Software | GTM Buddy" at bounding box center [308, 82] width 188 height 9
click at [63, 87] on div "PDF" at bounding box center [63, 90] width 12 height 10
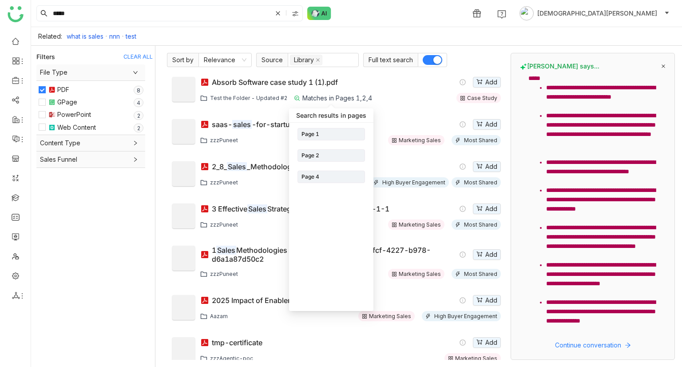
scroll to position [24, 0]
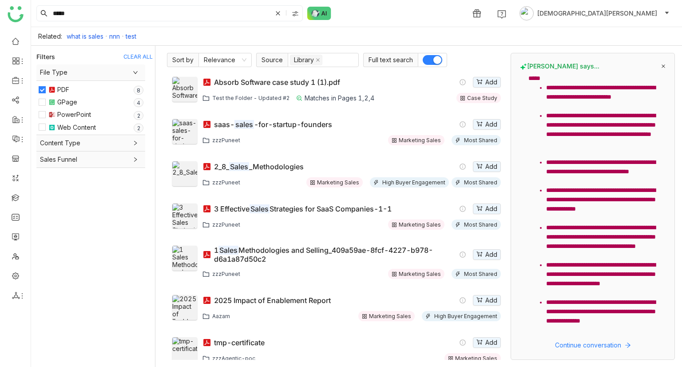
click at [66, 98] on div "GPage" at bounding box center [67, 102] width 20 height 10
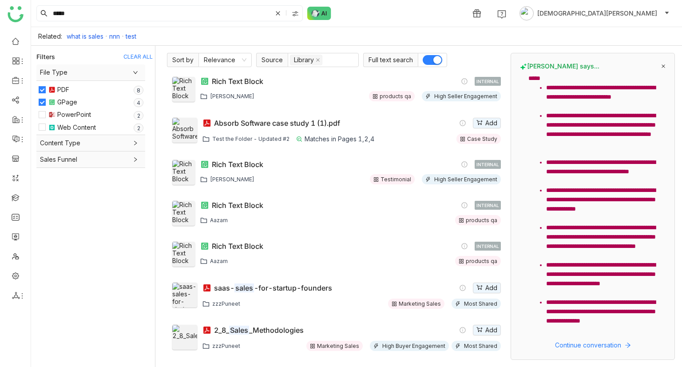
click at [59, 89] on div "PDF" at bounding box center [63, 90] width 12 height 10
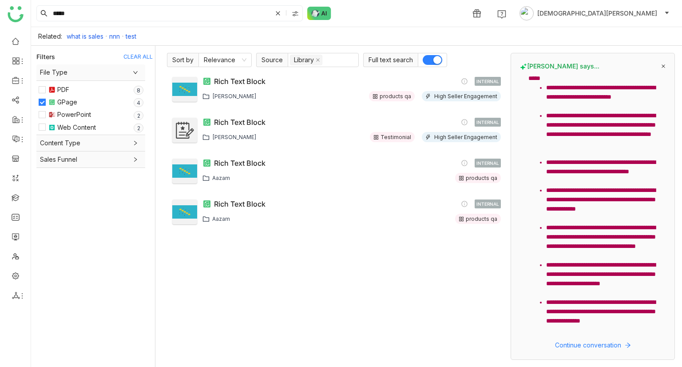
click at [66, 91] on div "PDF" at bounding box center [63, 90] width 12 height 10
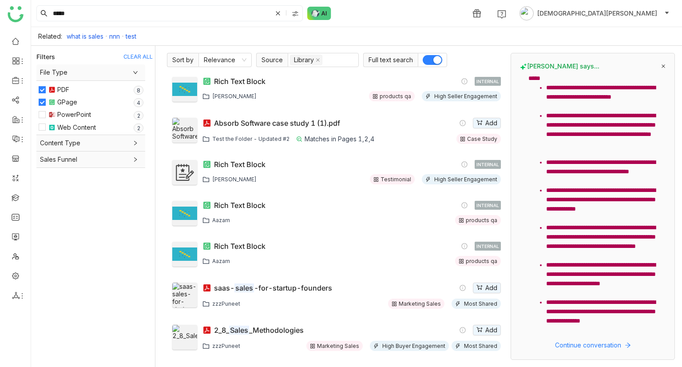
click at [69, 117] on div "PowerPoint" at bounding box center [74, 115] width 34 height 10
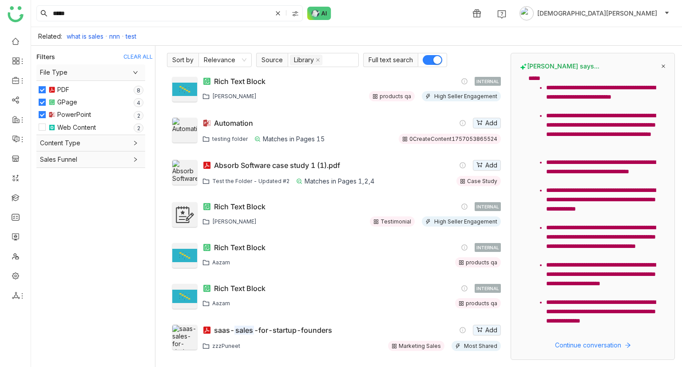
click at [64, 103] on div "GPage" at bounding box center [67, 102] width 20 height 10
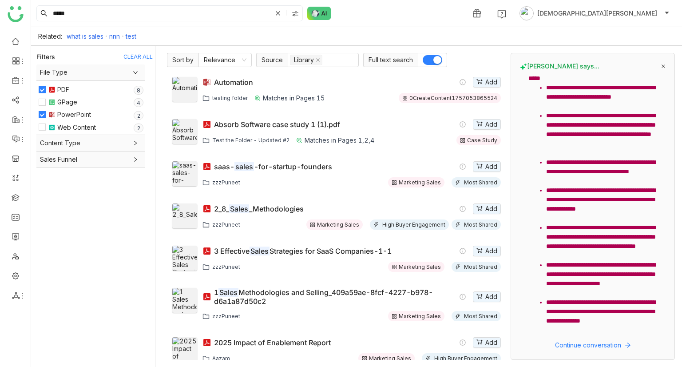
click at [61, 89] on div "PDF" at bounding box center [63, 90] width 12 height 10
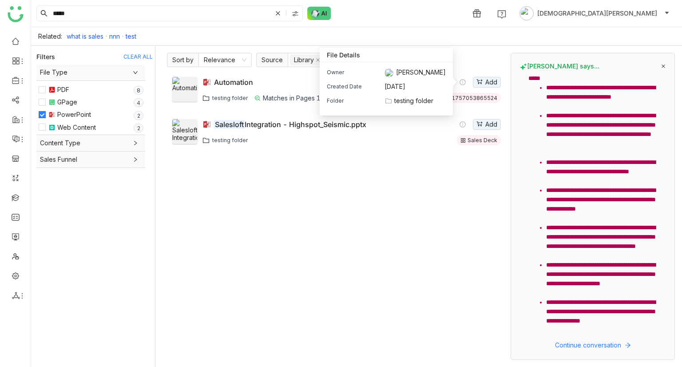
click at [429, 101] on span "testing folder" at bounding box center [413, 101] width 39 height 10
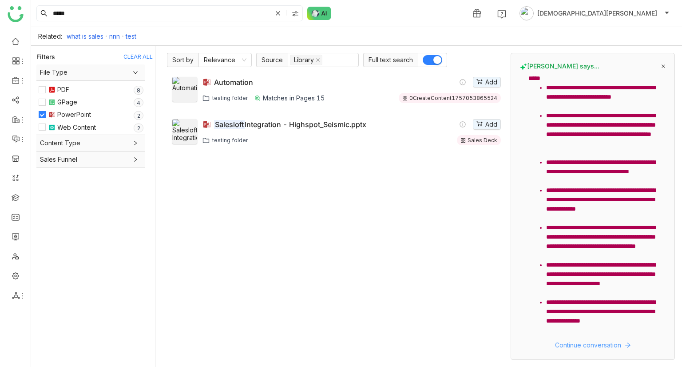
click at [603, 146] on span "Continue conversation" at bounding box center [588, 345] width 66 height 10
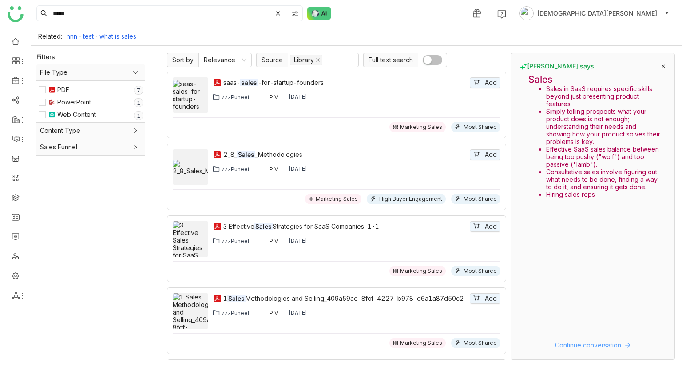
click at [586, 146] on span "Continue conversation" at bounding box center [588, 345] width 66 height 10
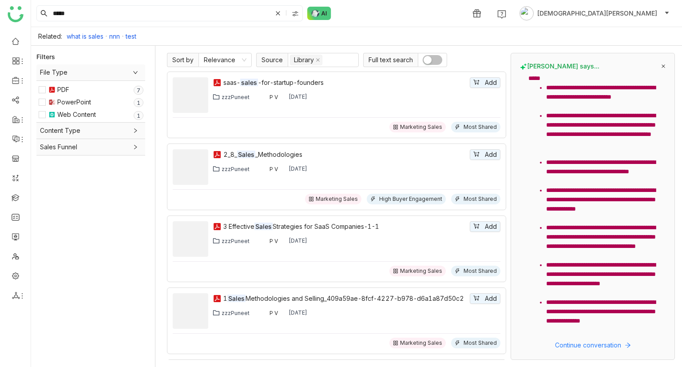
scroll to position [84, 0]
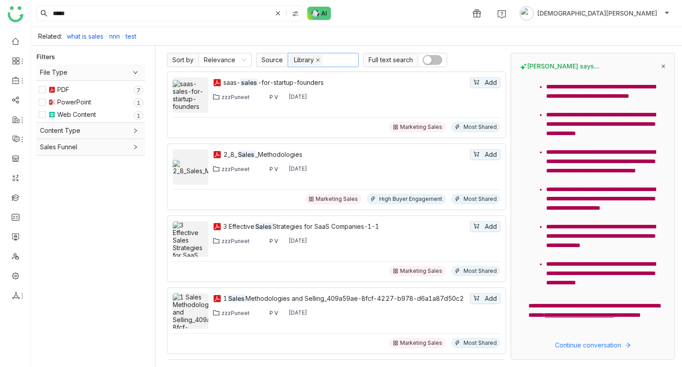
click at [317, 60] on icon at bounding box center [318, 60] width 4 height 4
click at [214, 56] on nz-select-item "Relevance" at bounding box center [225, 59] width 43 height 13
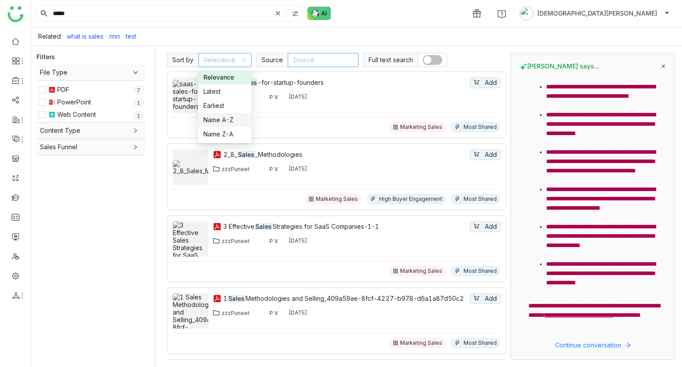
click at [224, 123] on div "Name A-Z" at bounding box center [224, 120] width 43 height 10
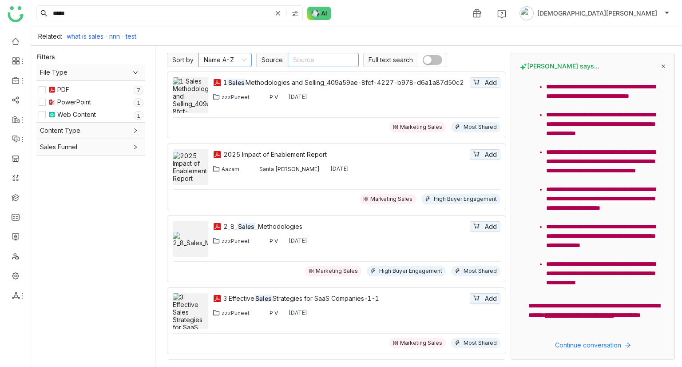
click at [235, 56] on nz-select-item "Name A-Z" at bounding box center [225, 59] width 43 height 13
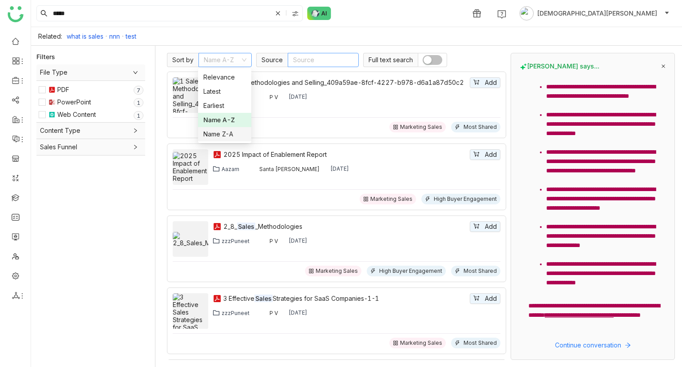
click at [224, 132] on div "Name Z-A" at bounding box center [224, 134] width 43 height 10
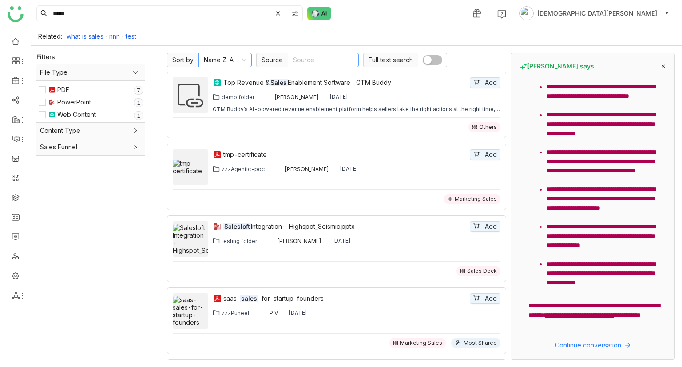
click at [228, 60] on nz-select-item "Name Z-A" at bounding box center [225, 59] width 43 height 13
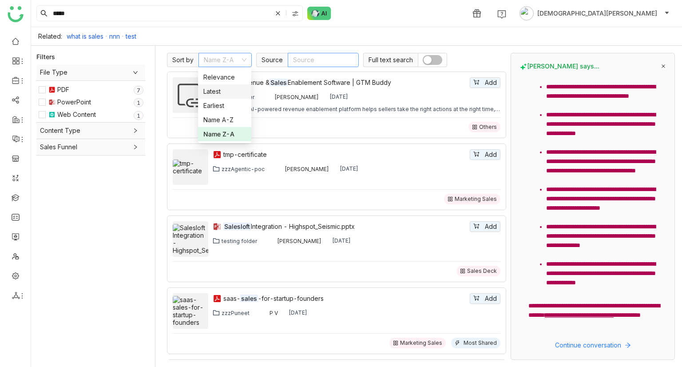
click at [214, 98] on nz-option-item "Latest" at bounding box center [224, 91] width 53 height 14
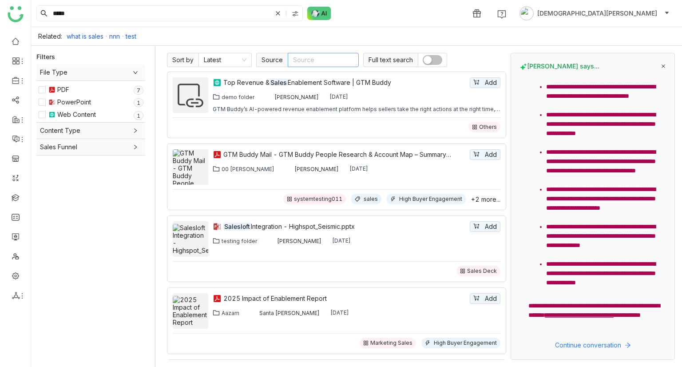
click at [305, 62] on nz-select-top-control "Source" at bounding box center [323, 60] width 71 height 14
click at [313, 102] on div "Workspace" at bounding box center [322, 106] width 60 height 10
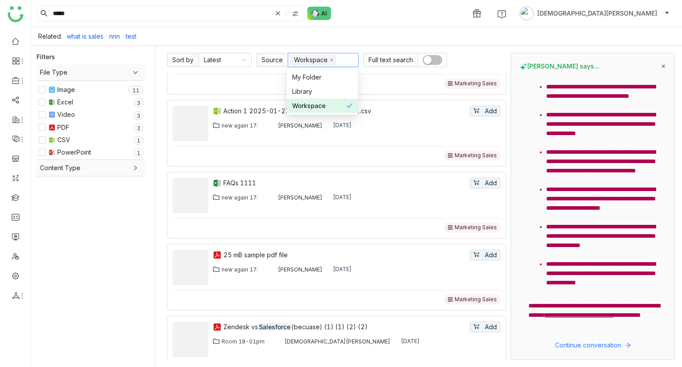
scroll to position [0, 0]
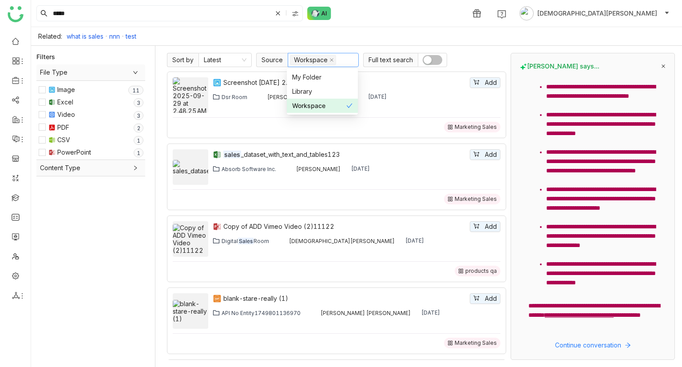
click at [340, 103] on div "Workspace" at bounding box center [319, 106] width 54 height 10
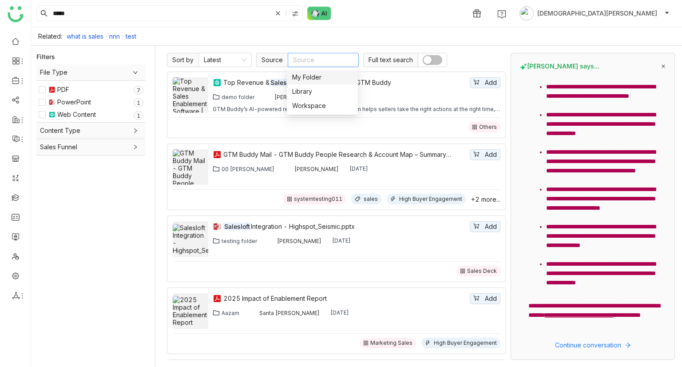
click at [352, 39] on div "Related: what is sales nnn test" at bounding box center [356, 36] width 651 height 19
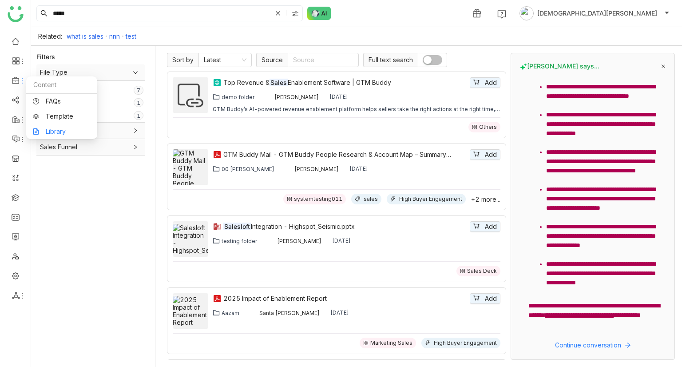
click at [52, 134] on link "Library" at bounding box center [62, 131] width 58 height 6
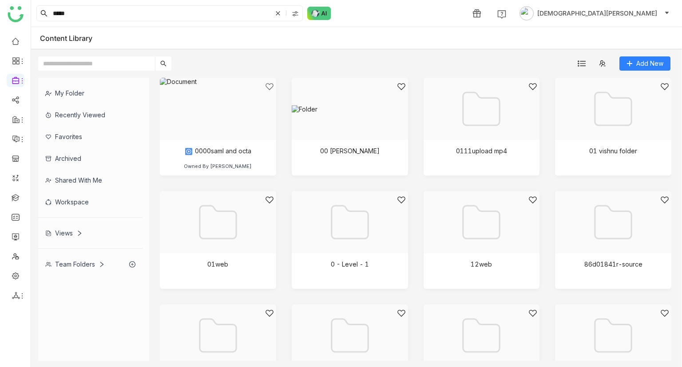
click at [99, 63] on input "text" at bounding box center [96, 63] width 117 height 14
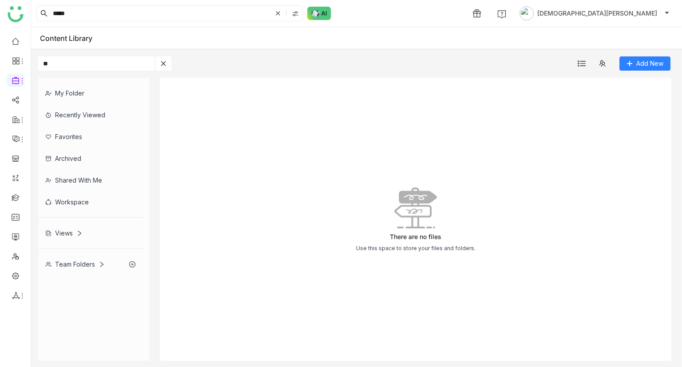
type input "*"
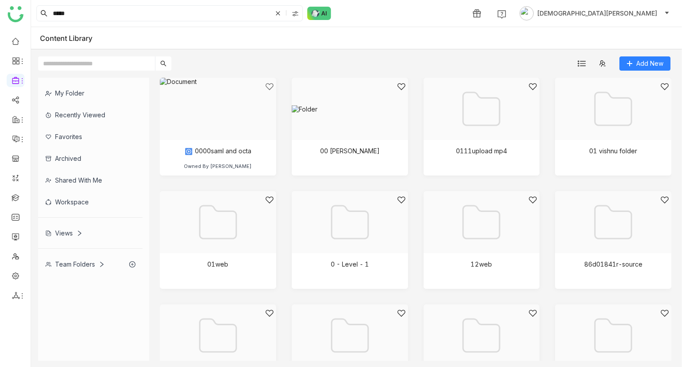
click at [79, 146] on div "Workspace" at bounding box center [90, 202] width 104 height 22
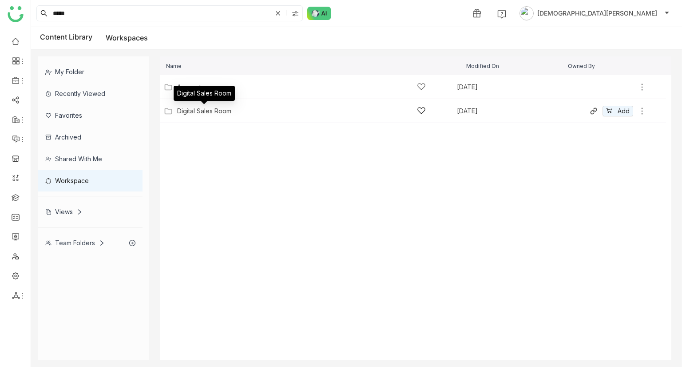
click at [210, 109] on div "Digital Sales Room" at bounding box center [204, 110] width 54 height 7
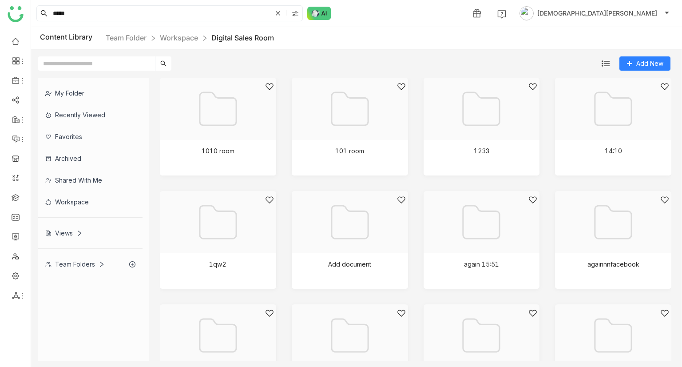
click at [83, 63] on input "text" at bounding box center [96, 63] width 117 height 14
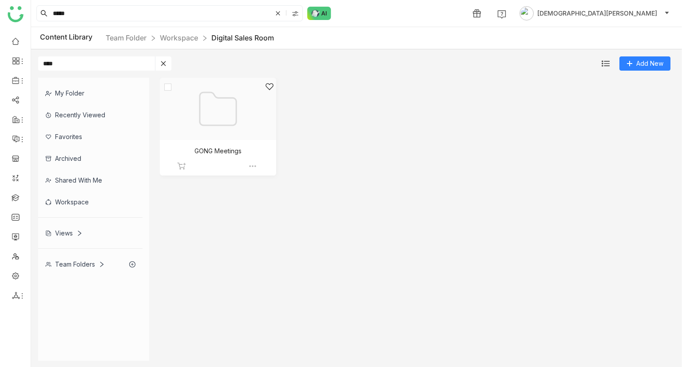
type input "****"
click at [203, 136] on div at bounding box center [214, 119] width 101 height 75
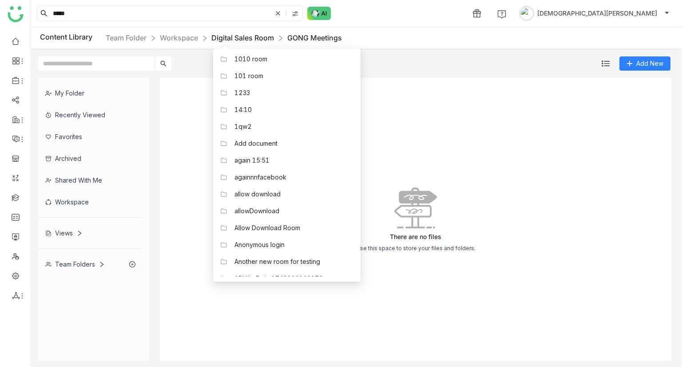
click at [232, 34] on link "Digital Sales Room" at bounding box center [242, 37] width 63 height 9
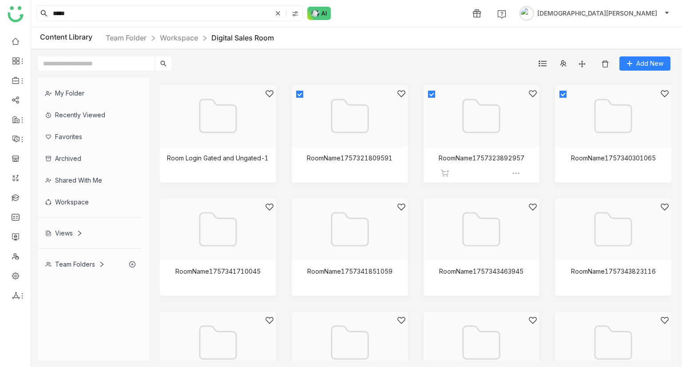
scroll to position [5659, 0]
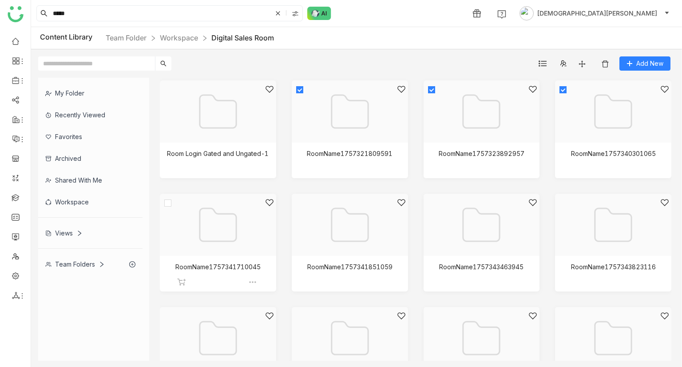
click at [163, 146] on div at bounding box center [218, 225] width 116 height 62
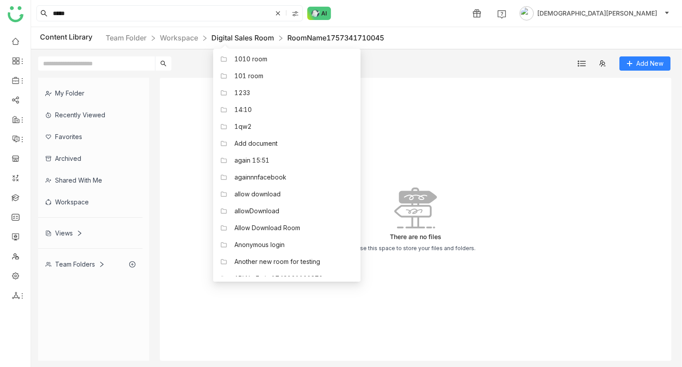
click at [251, 41] on link "Digital Sales Room" at bounding box center [242, 37] width 63 height 9
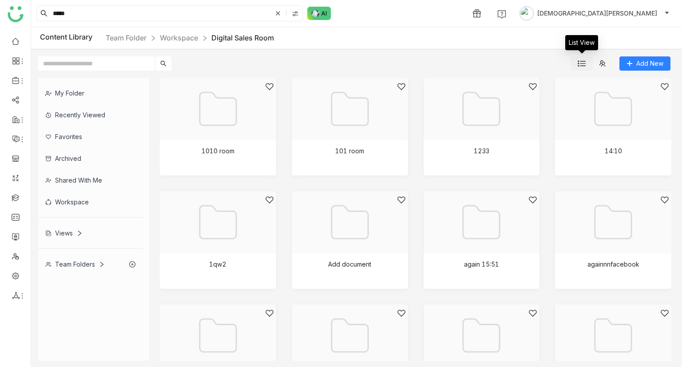
click at [579, 66] on img at bounding box center [582, 64] width 8 height 8
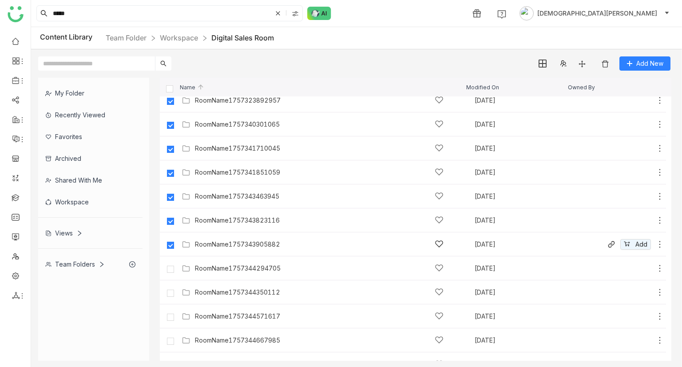
scroll to position [4853, 0]
click at [170, 146] on label at bounding box center [171, 267] width 18 height 21
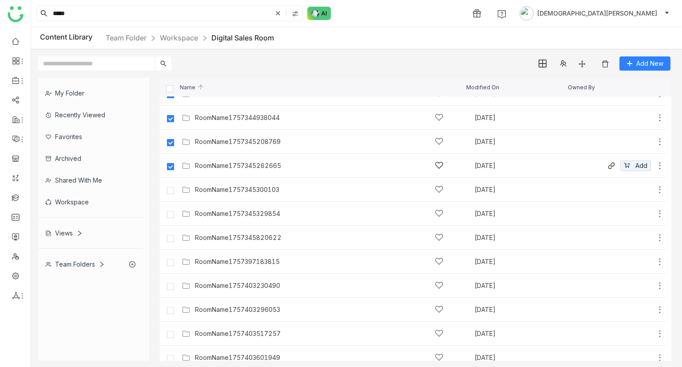
scroll to position [5123, 0]
click at [608, 64] on img at bounding box center [605, 64] width 9 height 9
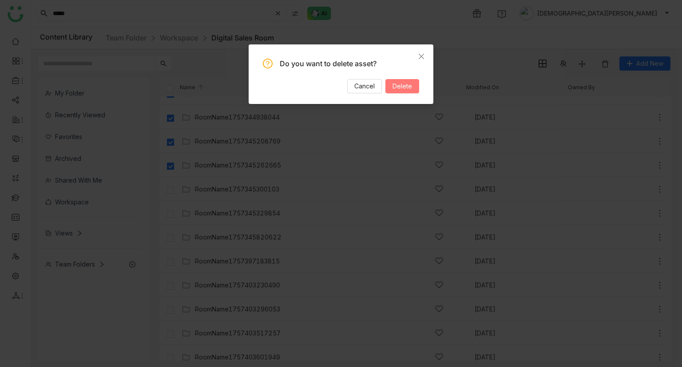
click at [406, 86] on span "Delete" at bounding box center [403, 86] width 20 height 10
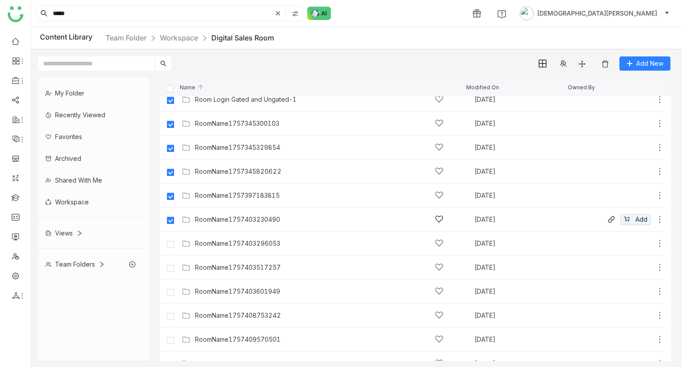
scroll to position [4762, 0]
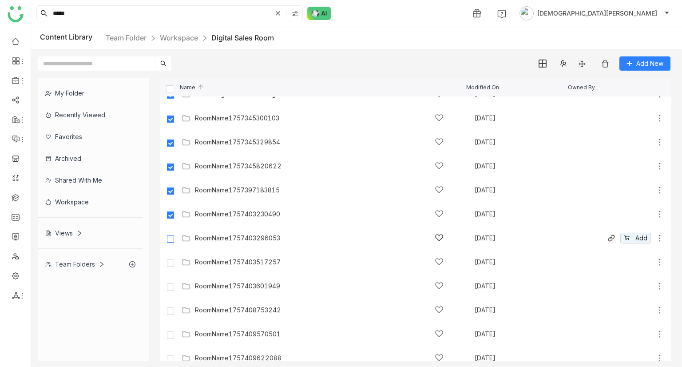
click at [170, 146] on label at bounding box center [171, 237] width 18 height 21
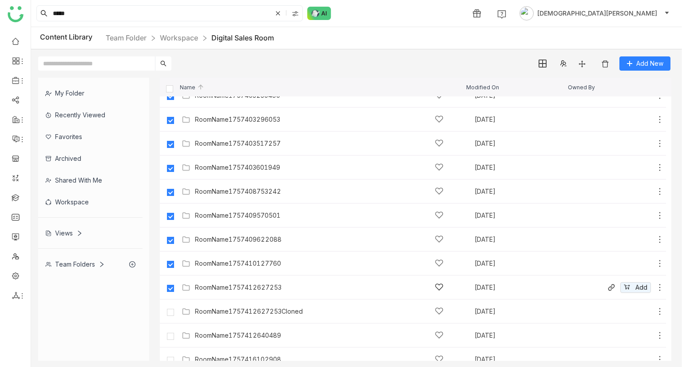
scroll to position [4889, 0]
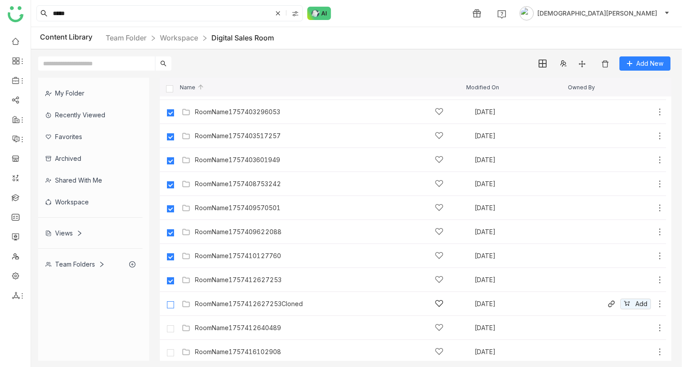
click at [170, 146] on label at bounding box center [171, 303] width 18 height 21
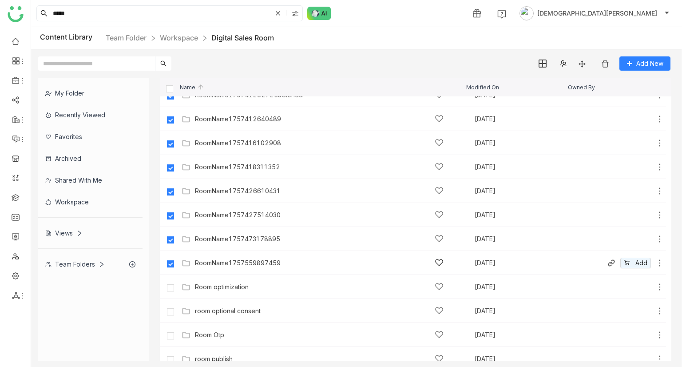
scroll to position [5098, 0]
click at [604, 62] on img at bounding box center [605, 64] width 9 height 9
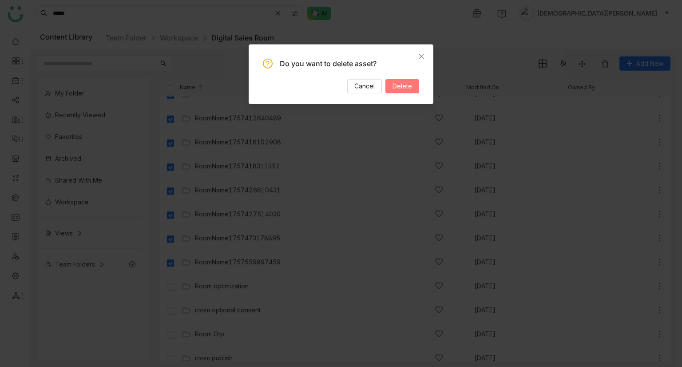
click at [396, 90] on span "Delete" at bounding box center [403, 86] width 20 height 10
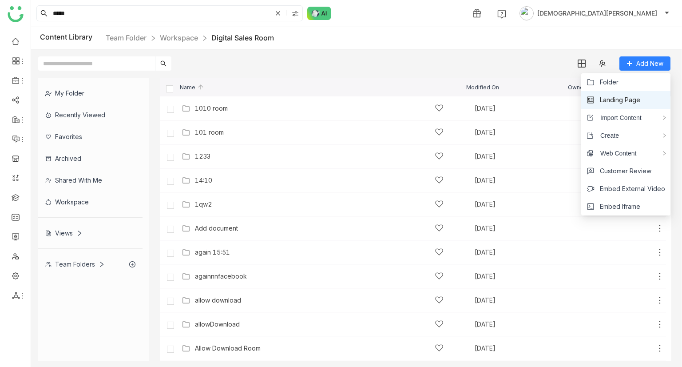
click at [630, 97] on span "Landing Page" at bounding box center [620, 100] width 40 height 10
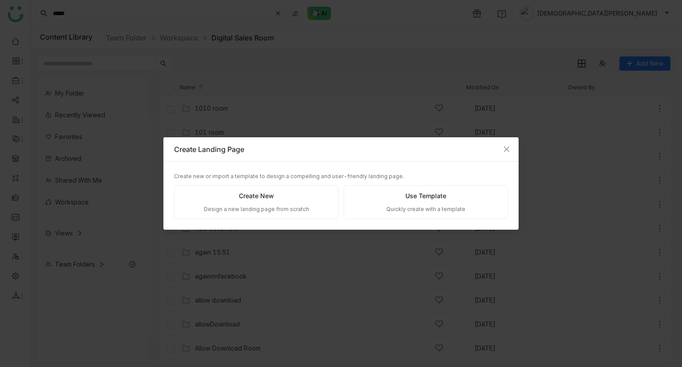
click at [278, 146] on div "Design a new landing page from scratch" at bounding box center [256, 209] width 105 height 8
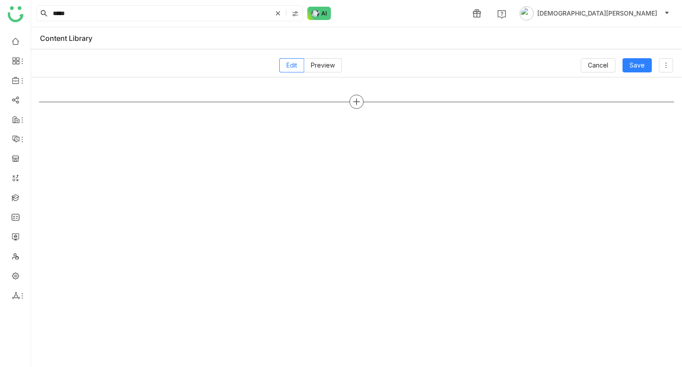
click at [360, 99] on icon at bounding box center [357, 102] width 8 height 8
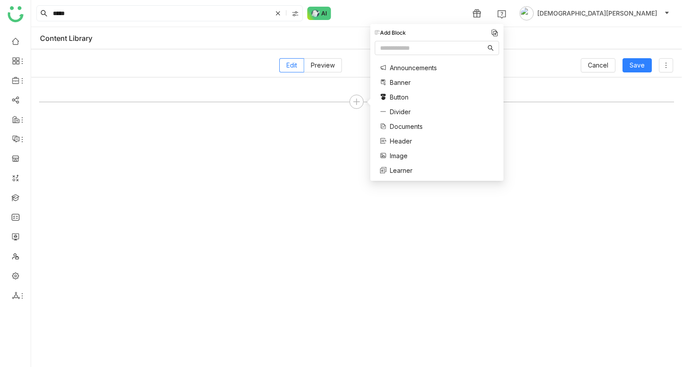
click at [412, 82] on div "Banner" at bounding box center [413, 82] width 66 height 9
click at [403, 83] on span "Banner" at bounding box center [400, 82] width 21 height 9
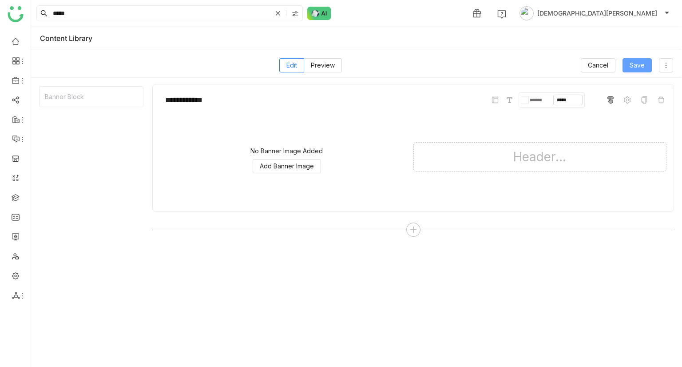
scroll to position [4, 0]
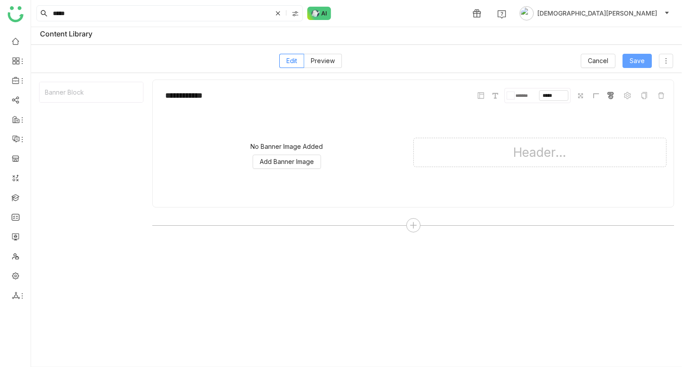
click at [634, 56] on span "Save" at bounding box center [637, 61] width 15 height 10
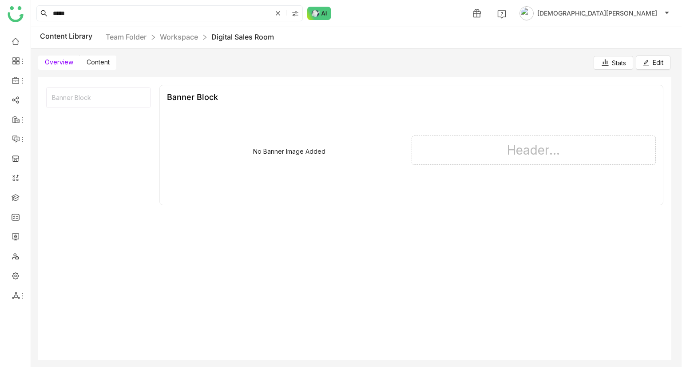
click at [105, 65] on span "Content" at bounding box center [98, 62] width 23 height 8
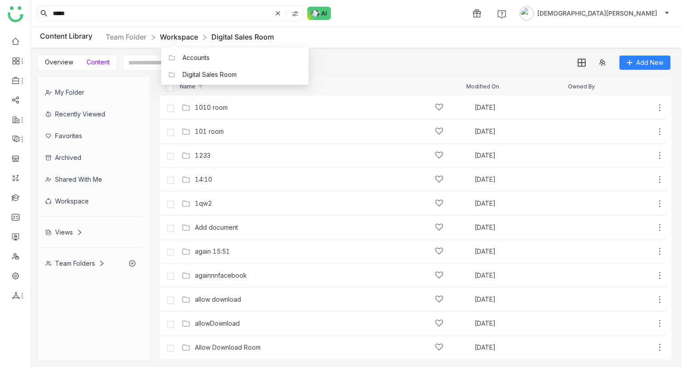
click at [187, 36] on link "Workspace" at bounding box center [179, 36] width 38 height 9
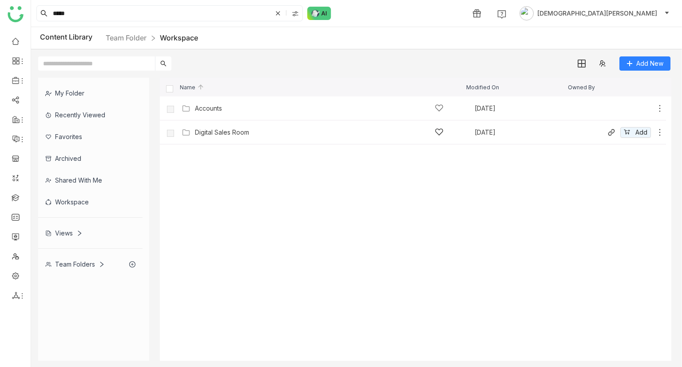
click at [233, 126] on div "Digital Sales Room Oct 6, 2025 Add" at bounding box center [421, 132] width 485 height 14
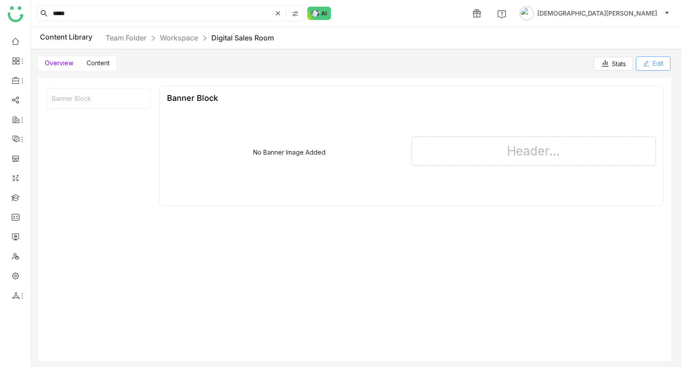
click at [654, 63] on span "Edit" at bounding box center [658, 64] width 11 height 10
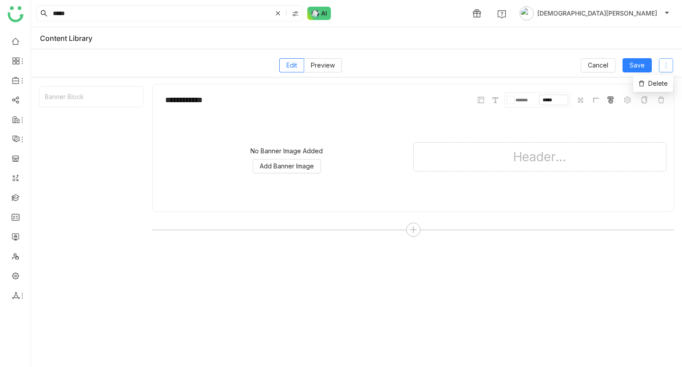
click at [665, 70] on button at bounding box center [666, 65] width 14 height 14
click at [651, 84] on span "Delete" at bounding box center [653, 84] width 29 height 10
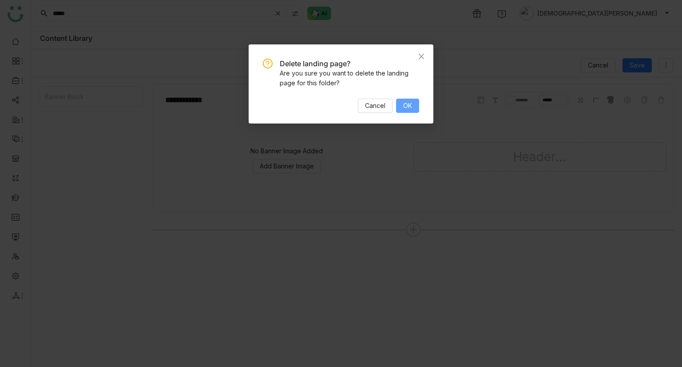
click at [406, 108] on span "OK" at bounding box center [407, 106] width 9 height 10
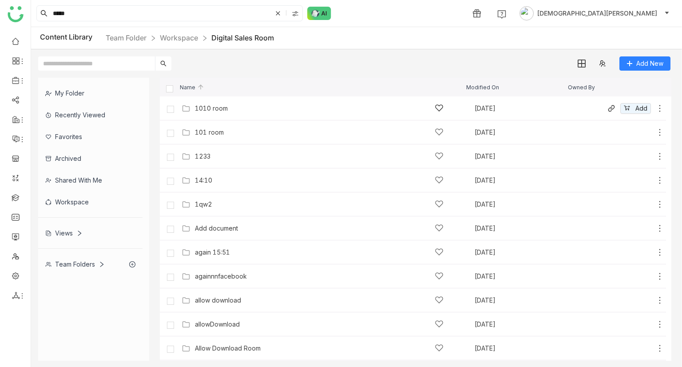
click at [180, 107] on div "1010 room Aug 16, 2025 Add" at bounding box center [421, 108] width 485 height 14
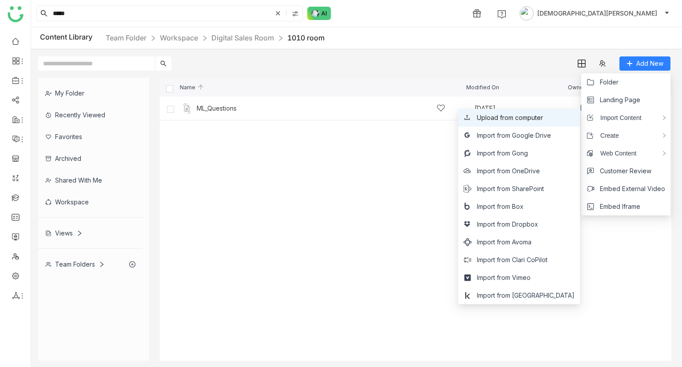
click at [533, 113] on span "Upload from computer" at bounding box center [510, 118] width 66 height 10
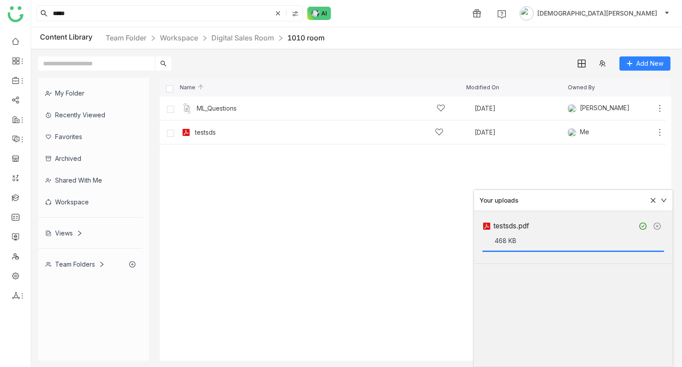
click at [653, 199] on icon at bounding box center [653, 200] width 5 height 5
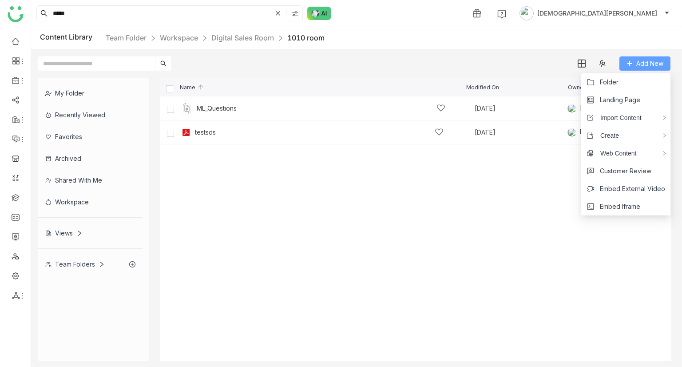
click at [639, 60] on span "Add New" at bounding box center [649, 64] width 27 height 10
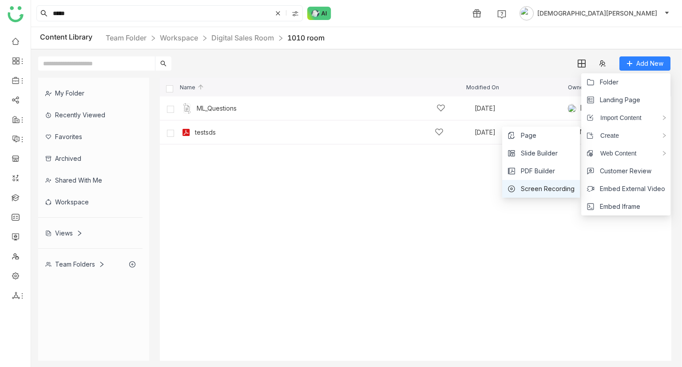
click at [543, 191] on span "Screen Recording" at bounding box center [548, 189] width 54 height 10
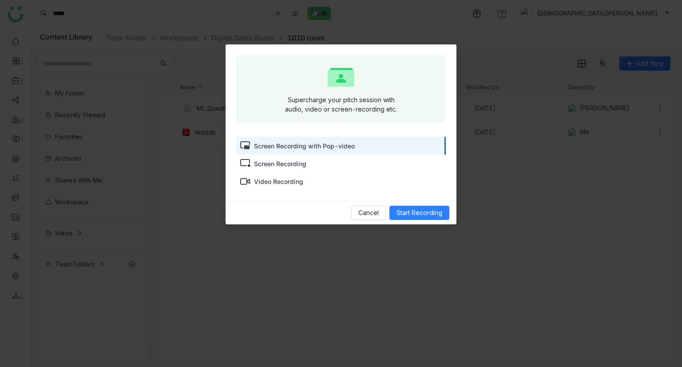
click at [294, 158] on div "Screen Recording" at bounding box center [341, 164] width 210 height 18
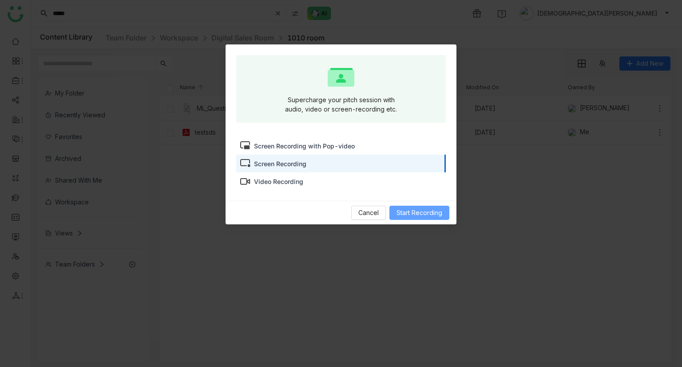
click at [410, 218] on button "Start Recording" at bounding box center [419, 213] width 60 height 14
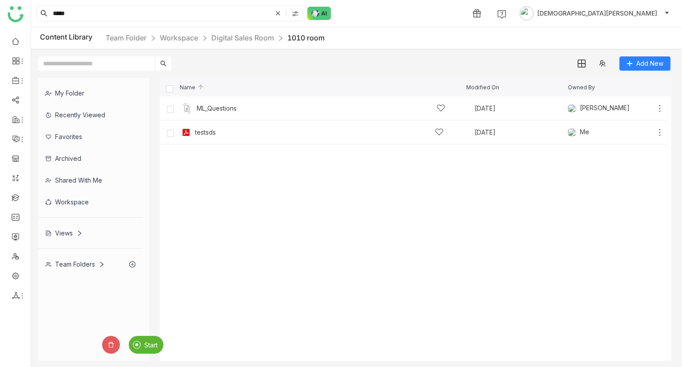
click at [152, 349] on div "Start" at bounding box center [146, 345] width 35 height 18
click at [121, 342] on span "Stop" at bounding box center [124, 345] width 14 height 8
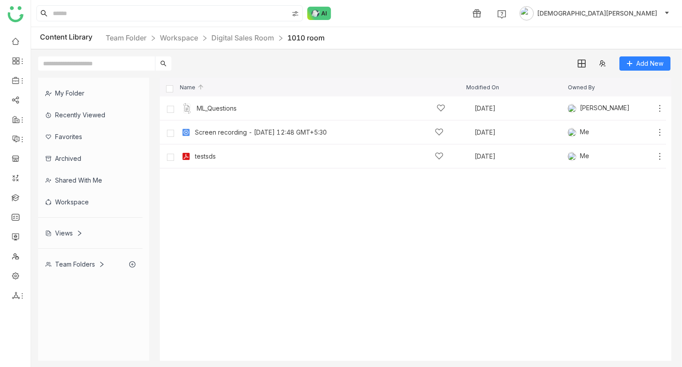
click at [95, 95] on div "My Folder" at bounding box center [90, 93] width 104 height 22
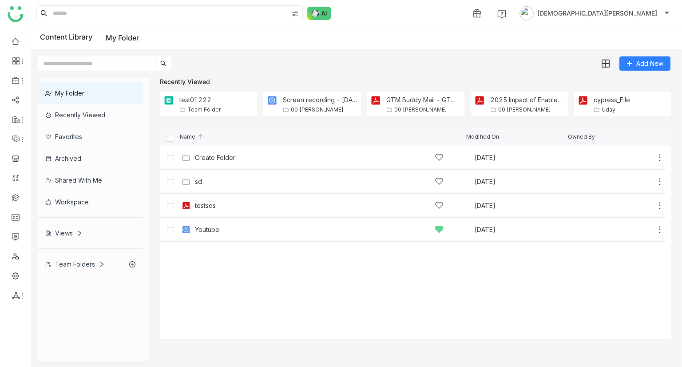
click at [79, 121] on div "Recently Viewed" at bounding box center [90, 115] width 104 height 22
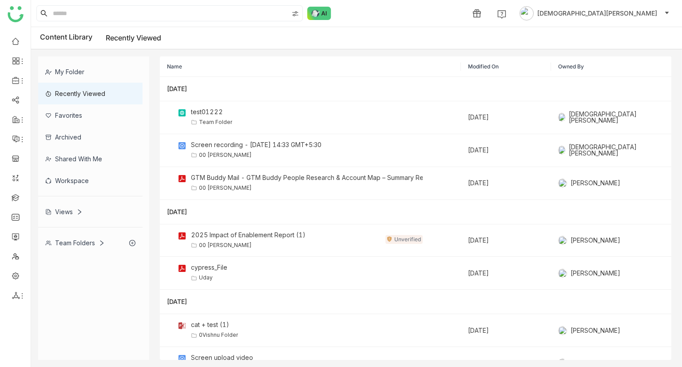
click at [93, 79] on div "My Folder" at bounding box center [90, 72] width 104 height 22
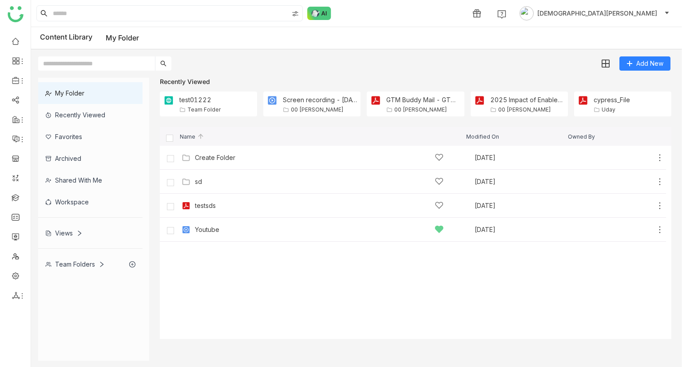
click at [77, 114] on div "Recently Viewed" at bounding box center [90, 115] width 104 height 22
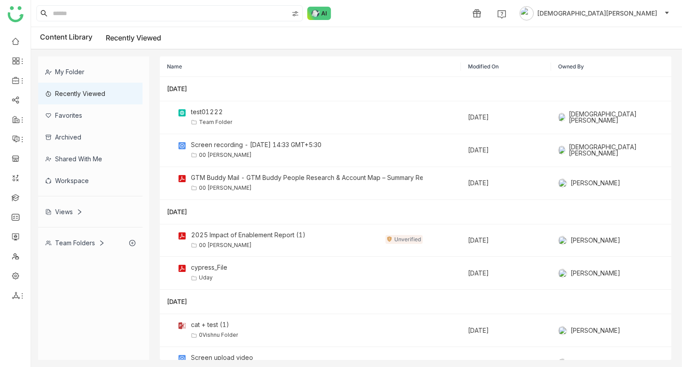
click at [87, 70] on div "My Folder" at bounding box center [90, 72] width 104 height 22
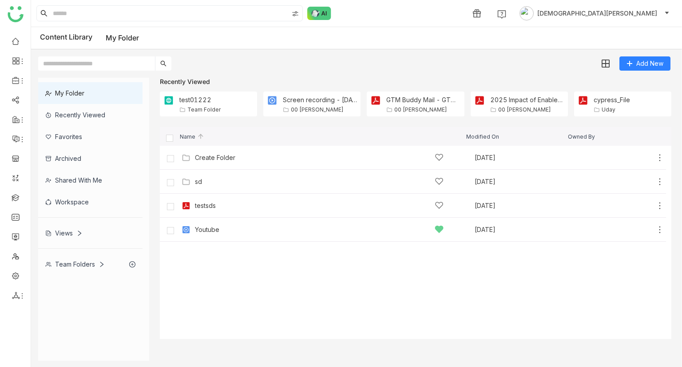
click at [92, 67] on input "text" at bounding box center [96, 63] width 117 height 14
type input "****"
click at [69, 266] on div "Team Folders" at bounding box center [75, 264] width 60 height 8
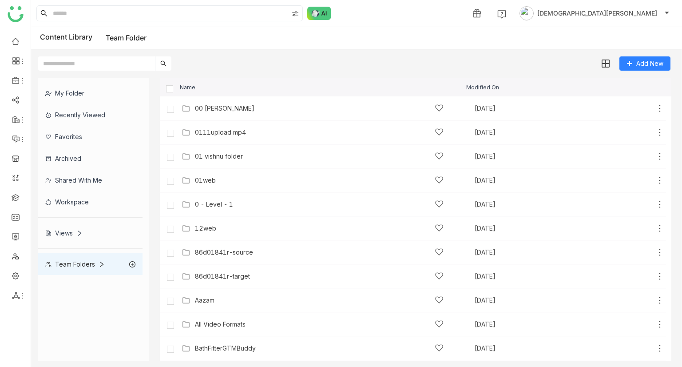
click at [83, 97] on div "My Folder" at bounding box center [90, 93] width 104 height 22
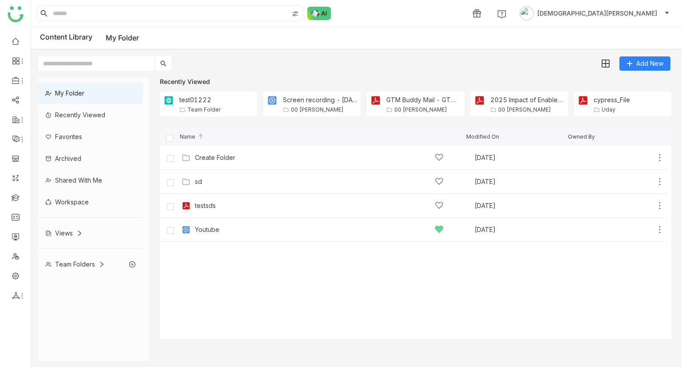
click at [80, 114] on div "Recently Viewed" at bounding box center [90, 115] width 104 height 22
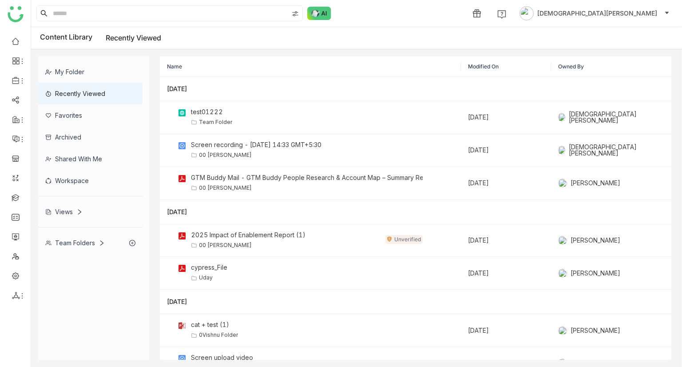
click at [88, 114] on div "Favorites" at bounding box center [90, 115] width 104 height 22
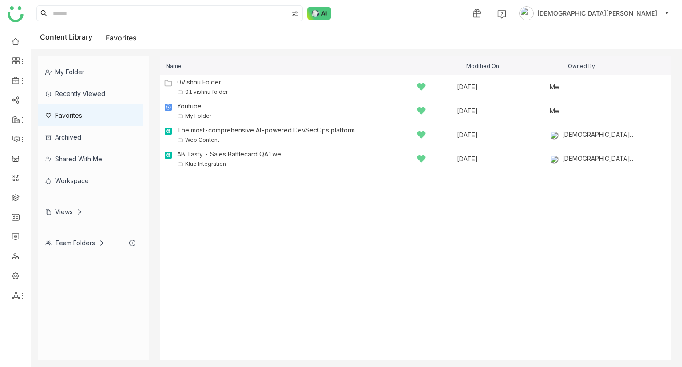
click at [86, 137] on div "Archived" at bounding box center [90, 137] width 104 height 22
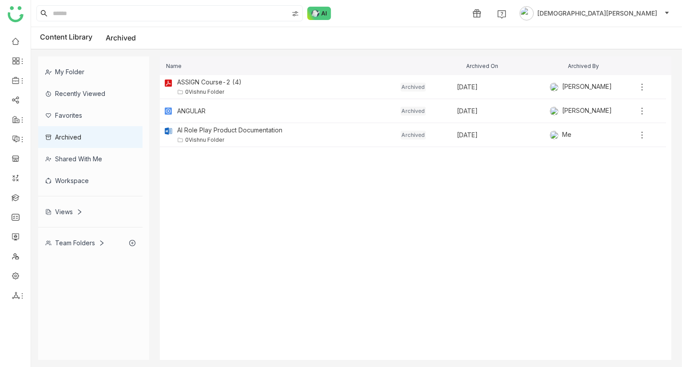
click at [91, 156] on div "Shared with me" at bounding box center [90, 159] width 104 height 22
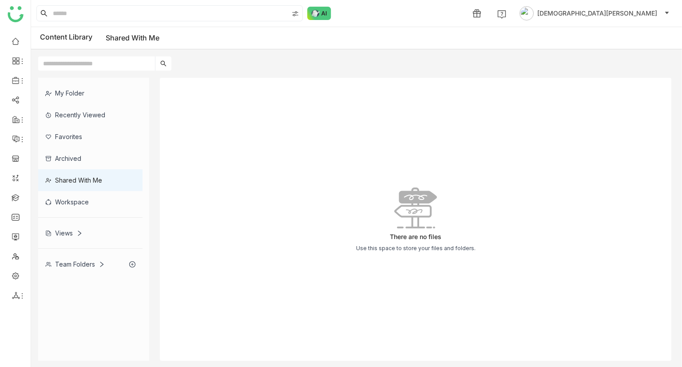
click at [84, 201] on div "Workspace" at bounding box center [90, 202] width 104 height 22
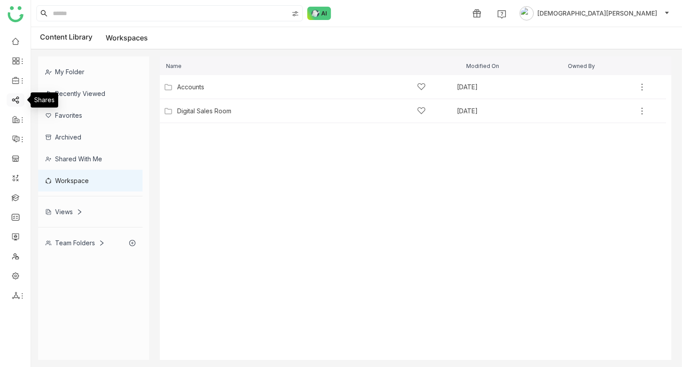
click at [16, 95] on link at bounding box center [16, 99] width 8 height 8
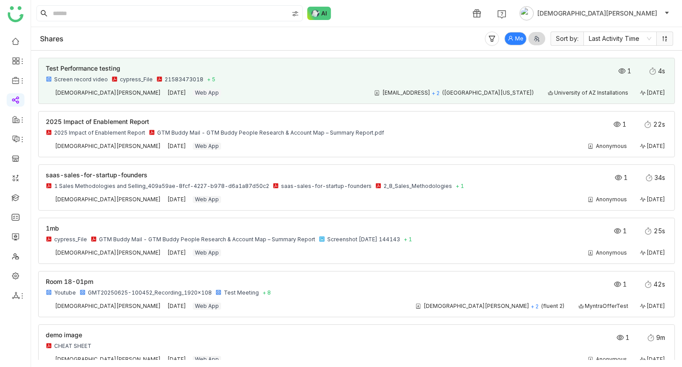
click at [258, 79] on div "Screen record video cypress_File 21583473018 + 5" at bounding box center [294, 79] width 497 height 7
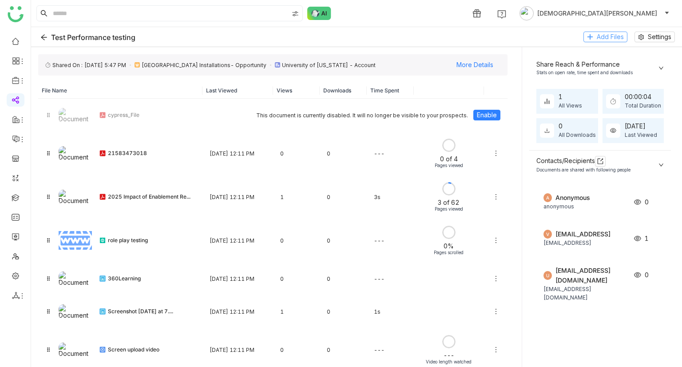
click at [595, 35] on button "Add Files" at bounding box center [606, 37] width 44 height 11
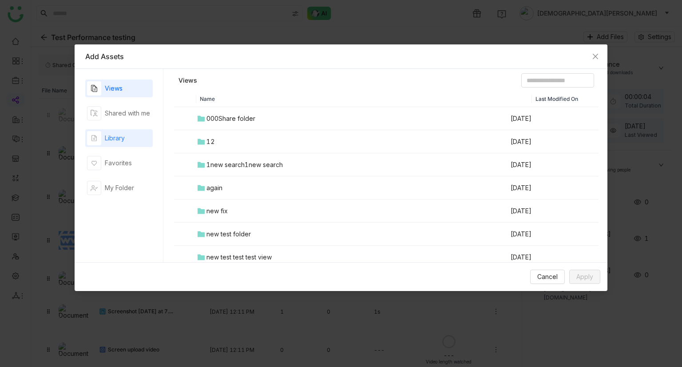
click at [128, 147] on div "Library" at bounding box center [119, 138] width 68 height 18
click at [525, 80] on input "*" at bounding box center [557, 80] width 73 height 14
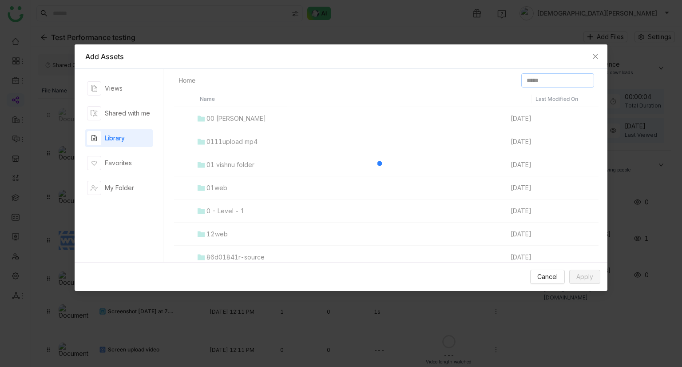
type input "*****"
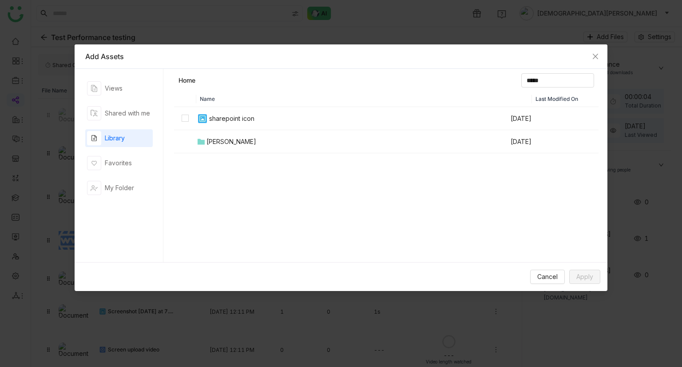
click at [228, 118] on div "sharepoint icon" at bounding box center [231, 119] width 45 height 10
click at [592, 278] on span "Apply" at bounding box center [584, 277] width 17 height 10
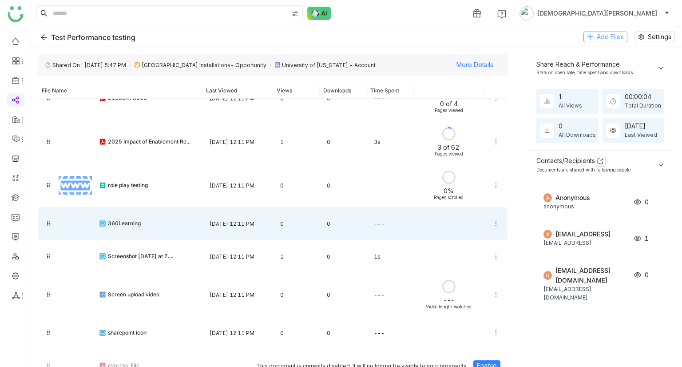
scroll to position [81, 0]
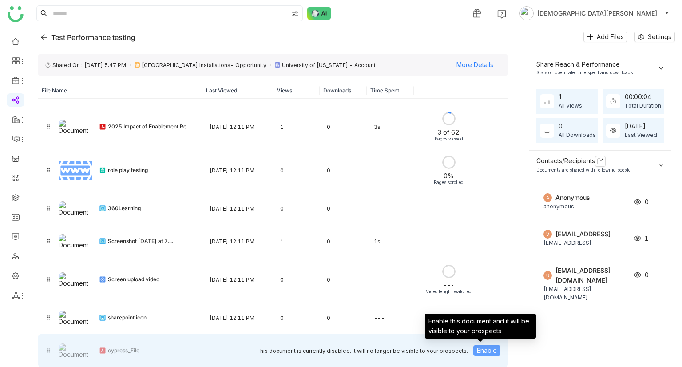
click at [486, 353] on span "Enable" at bounding box center [487, 351] width 20 height 10
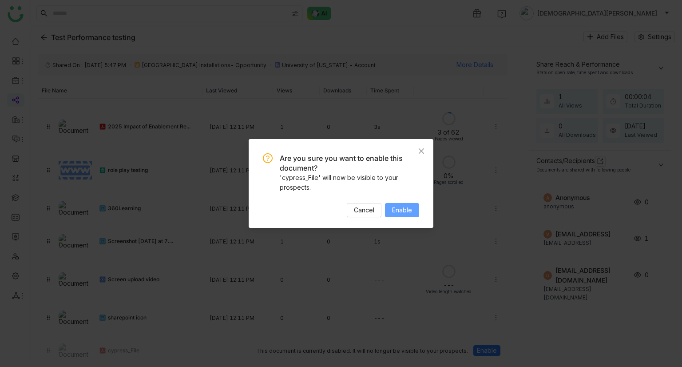
drag, startPoint x: 409, startPoint y: 202, endPoint x: 409, endPoint y: 207, distance: 5.4
click at [409, 207] on div "Are you sure you want to enable this document? 'cypress_File' will now be visib…" at bounding box center [341, 185] width 156 height 64
click at [409, 207] on span "Enable" at bounding box center [402, 210] width 20 height 10
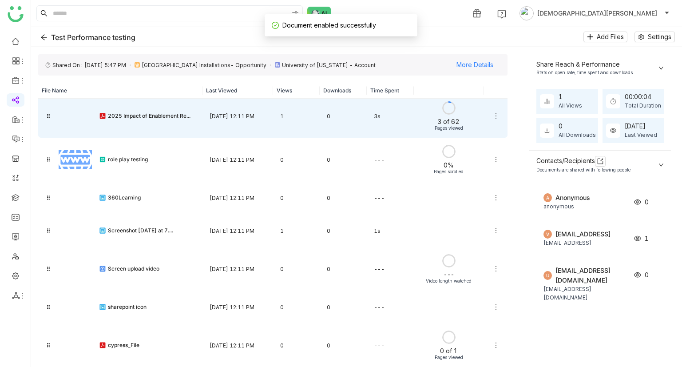
scroll to position [0, 0]
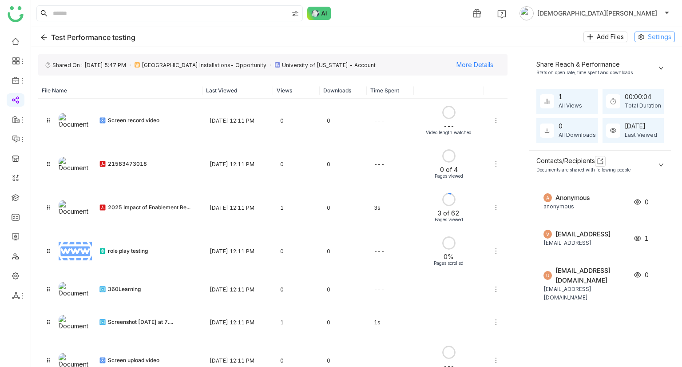
click at [652, 32] on div "Test Performance testing Add Files Settings" at bounding box center [356, 37] width 651 height 20
click at [652, 32] on span "Settings" at bounding box center [660, 37] width 24 height 10
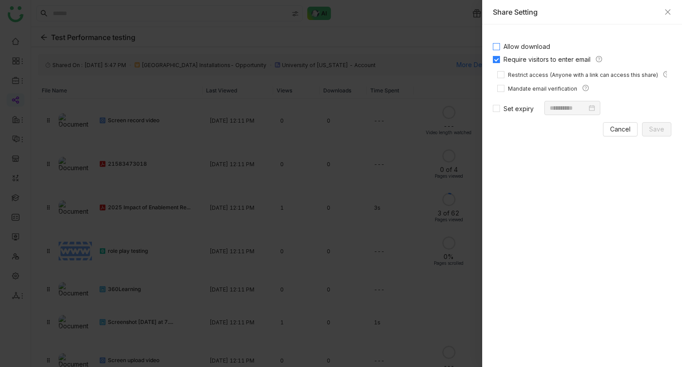
click at [531, 44] on span "Allow download" at bounding box center [527, 47] width 54 height 8
click at [656, 129] on span "Save" at bounding box center [656, 129] width 15 height 10
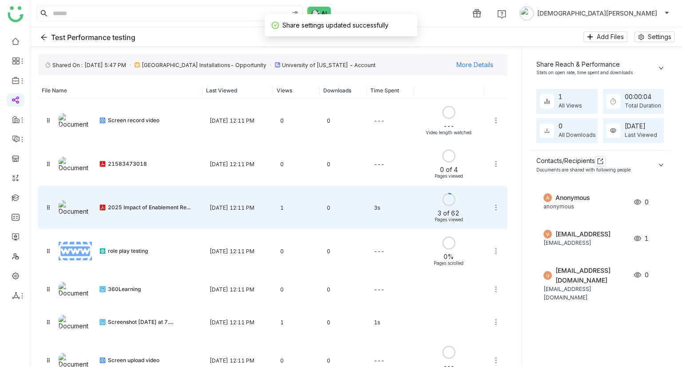
click at [487, 210] on body "1 [PERSON_NAME] Test Performance testing Add Files Settings FC359BC4-A5F2-4CC2-…" at bounding box center [341, 183] width 682 height 367
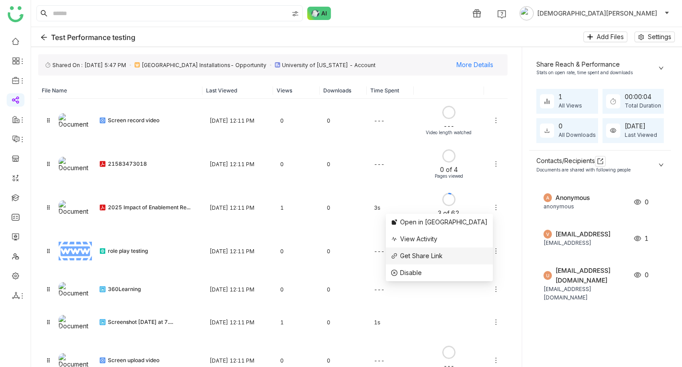
click at [443, 253] on span "Get Share Link" at bounding box center [421, 256] width 43 height 8
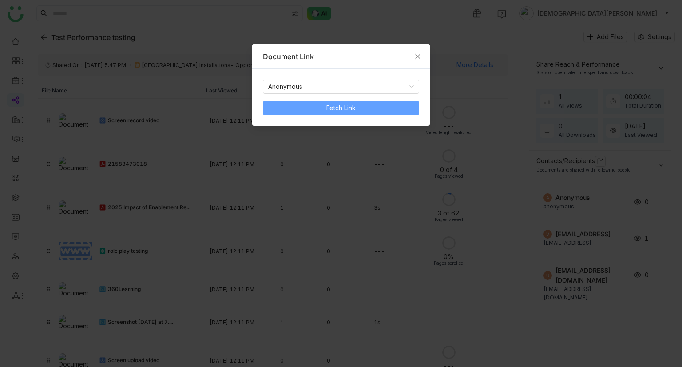
click at [337, 112] on span "Fetch Link" at bounding box center [340, 108] width 29 height 10
click at [327, 112] on button "Copy Link" at bounding box center [300, 108] width 75 height 14
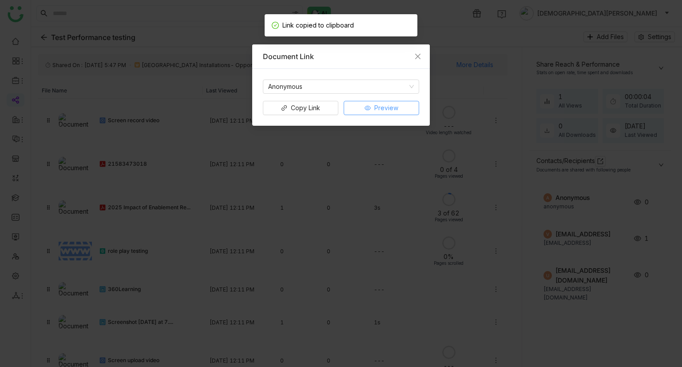
click at [372, 107] on button "Preview" at bounding box center [381, 108] width 75 height 14
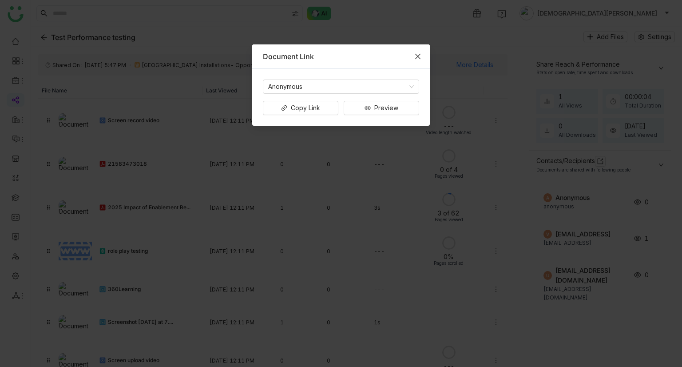
click at [420, 60] on span "Close" at bounding box center [418, 56] width 24 height 24
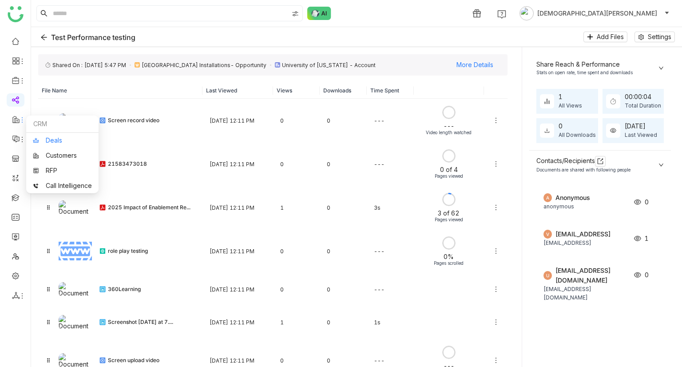
click at [58, 137] on link "Deals" at bounding box center [62, 140] width 59 height 6
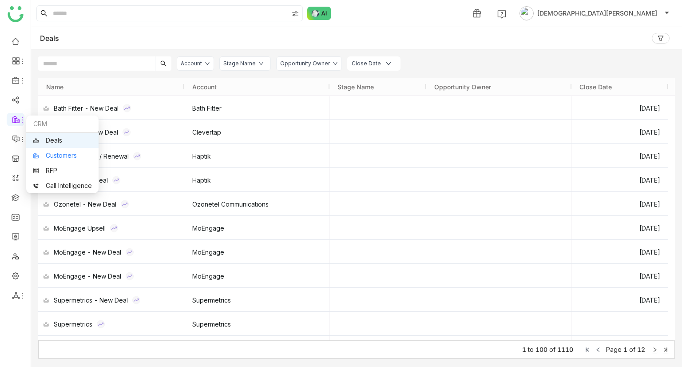
click at [51, 156] on link "Customers" at bounding box center [62, 155] width 59 height 6
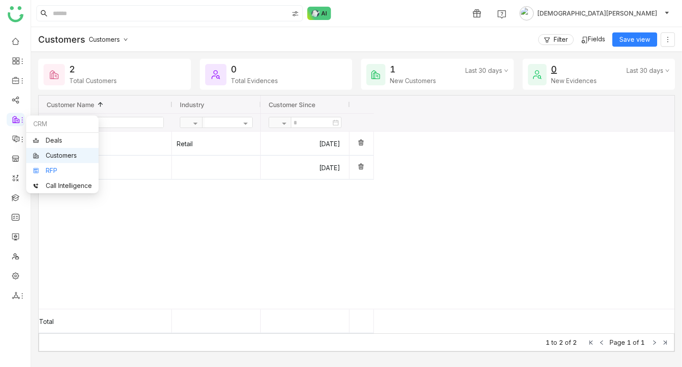
click at [57, 172] on link "RFP" at bounding box center [62, 170] width 59 height 6
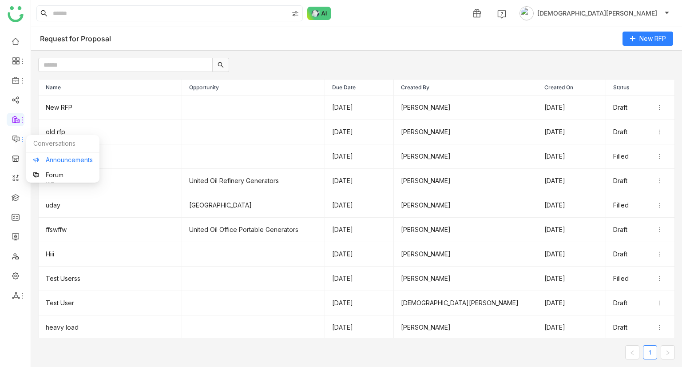
click at [58, 158] on link "Announcements" at bounding box center [63, 160] width 60 height 6
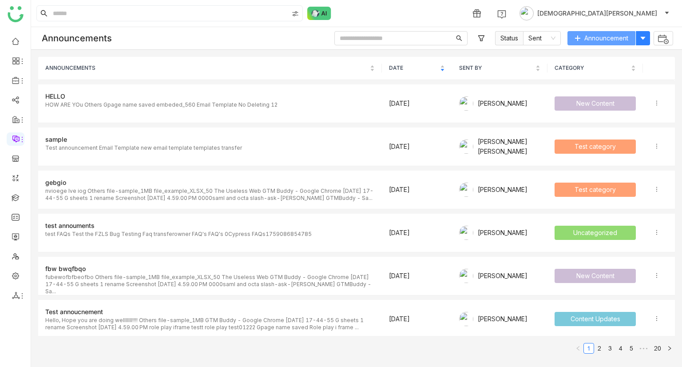
click at [620, 42] on span "Announcement" at bounding box center [606, 38] width 44 height 10
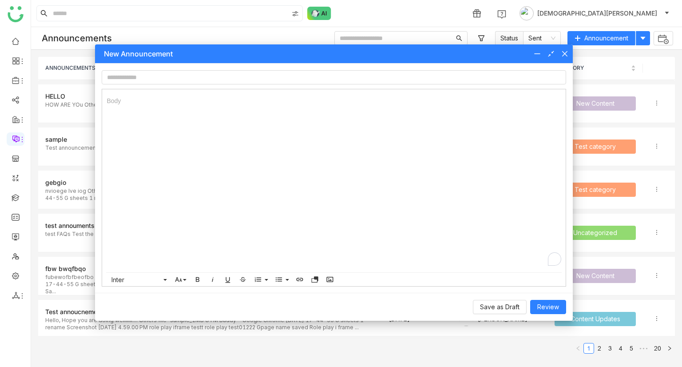
click at [567, 53] on icon at bounding box center [564, 53] width 7 height 7
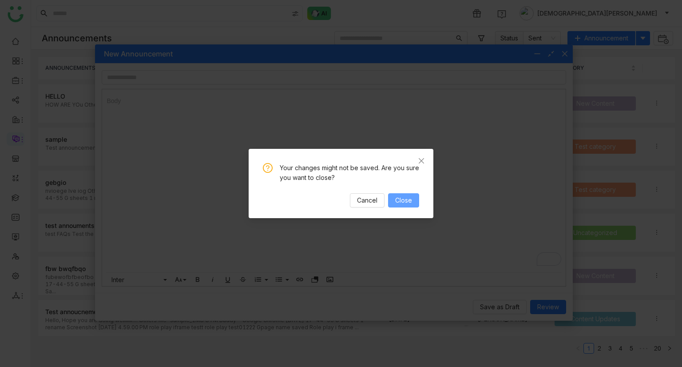
click at [401, 204] on span "Close" at bounding box center [403, 200] width 17 height 10
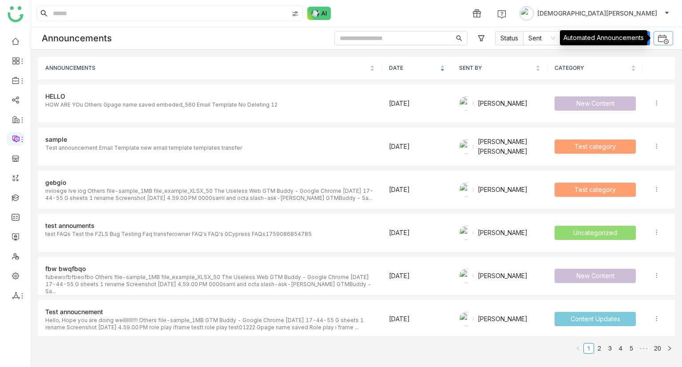
click at [658, 38] on img at bounding box center [664, 39] width 12 height 12
